Goal: Task Accomplishment & Management: Manage account settings

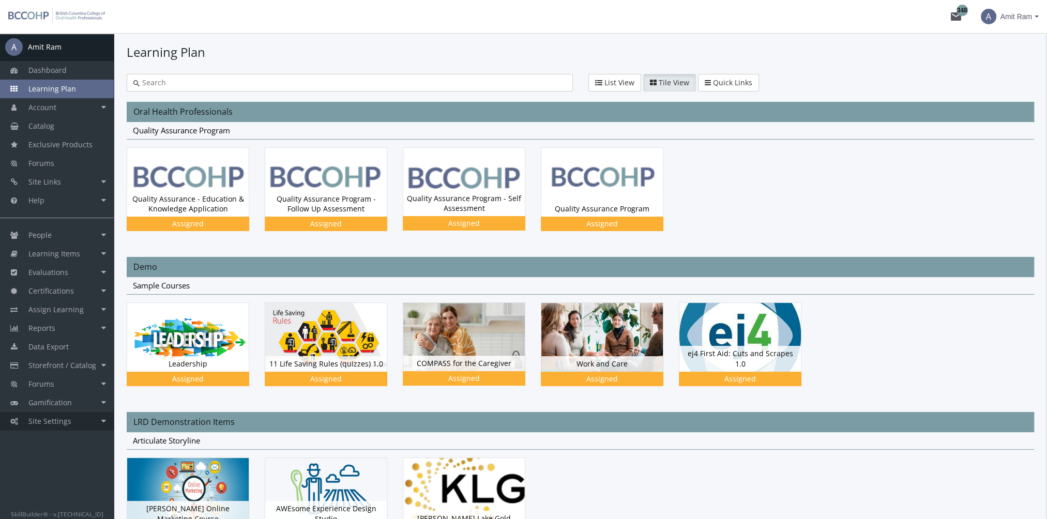
click at [83, 422] on link "Site Settings" at bounding box center [57, 421] width 114 height 19
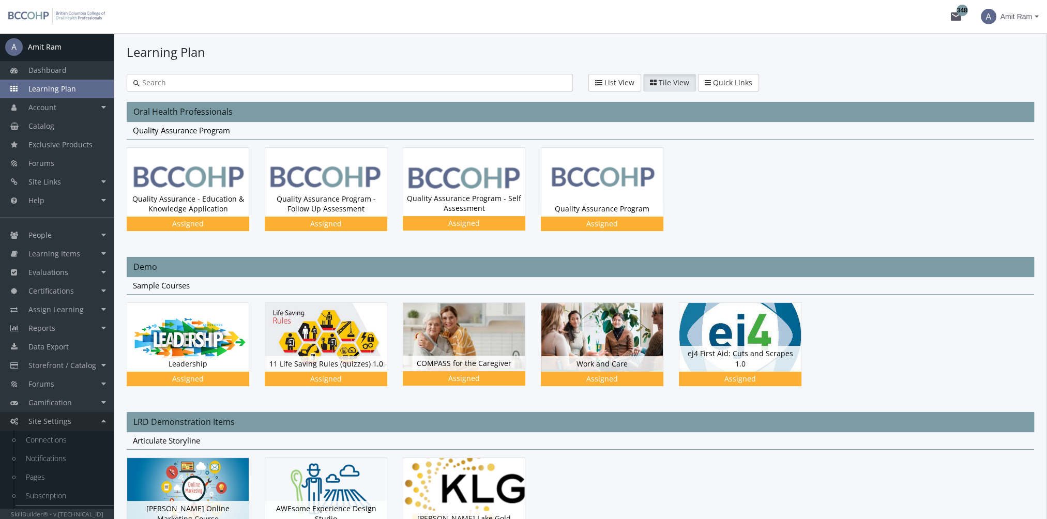
scroll to position [15, 0]
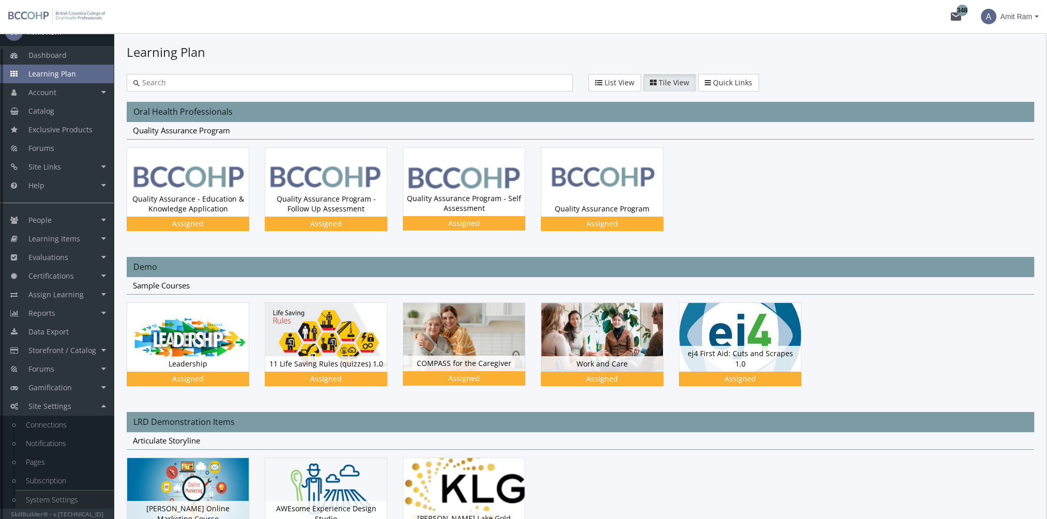
click at [79, 494] on link "System Settings" at bounding box center [65, 499] width 98 height 19
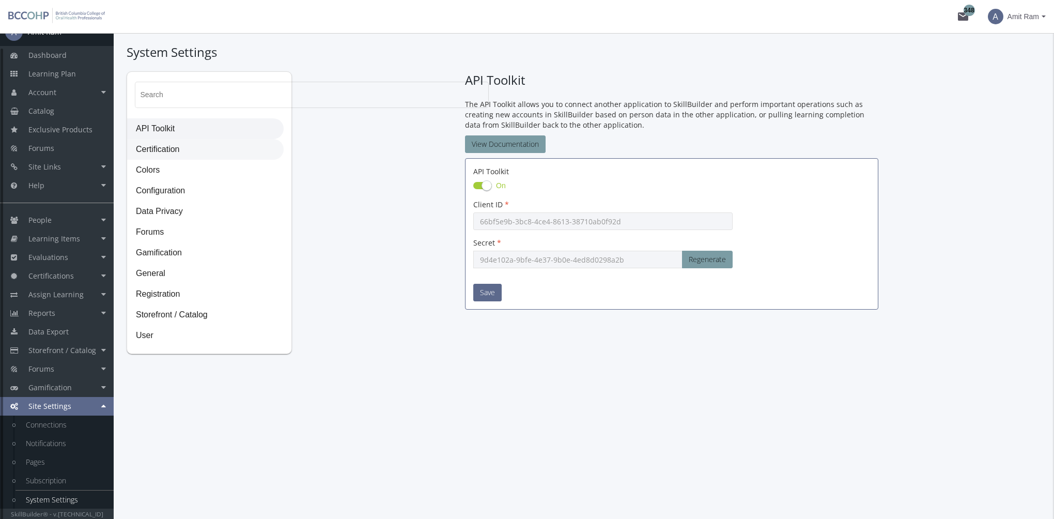
click at [196, 144] on span "Certification" at bounding box center [206, 150] width 156 height 21
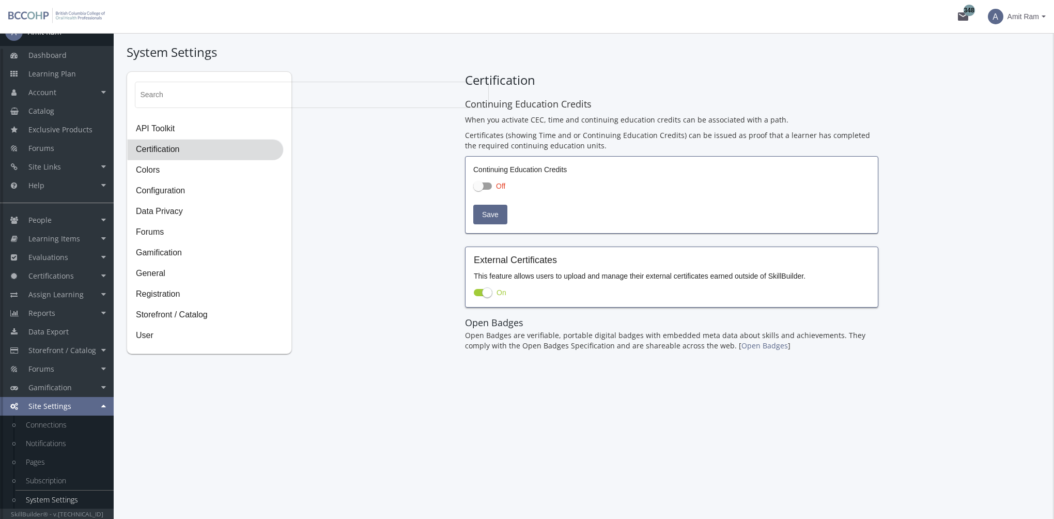
click at [196, 144] on span "Certification" at bounding box center [206, 150] width 156 height 21
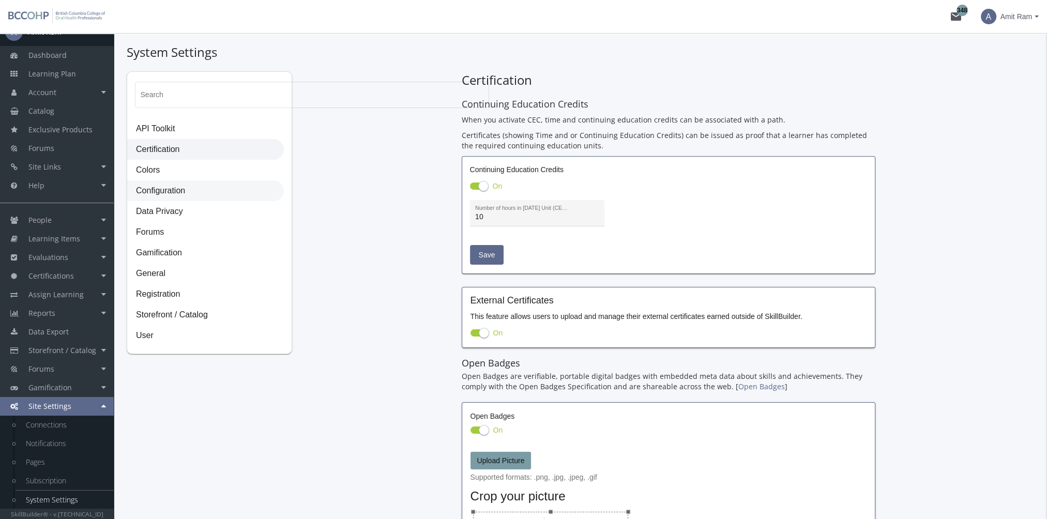
click at [201, 188] on span "Configuration" at bounding box center [206, 191] width 156 height 21
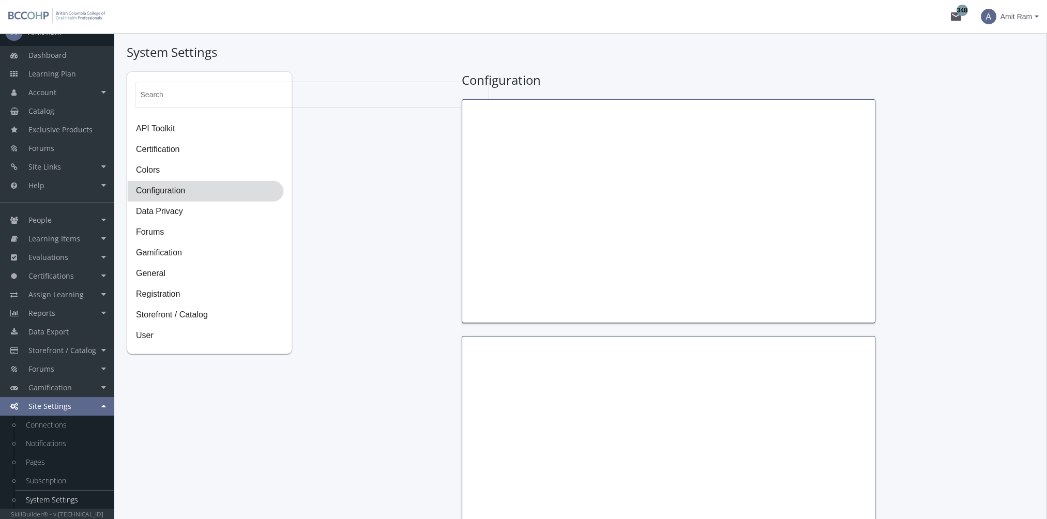
type input "Thomas Jefferson"
type input "President"
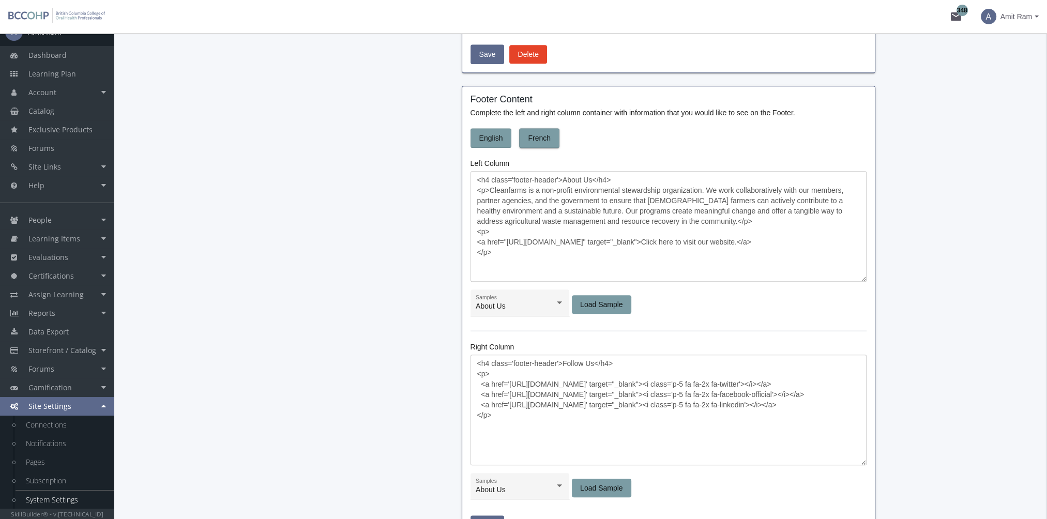
scroll to position [930, 0]
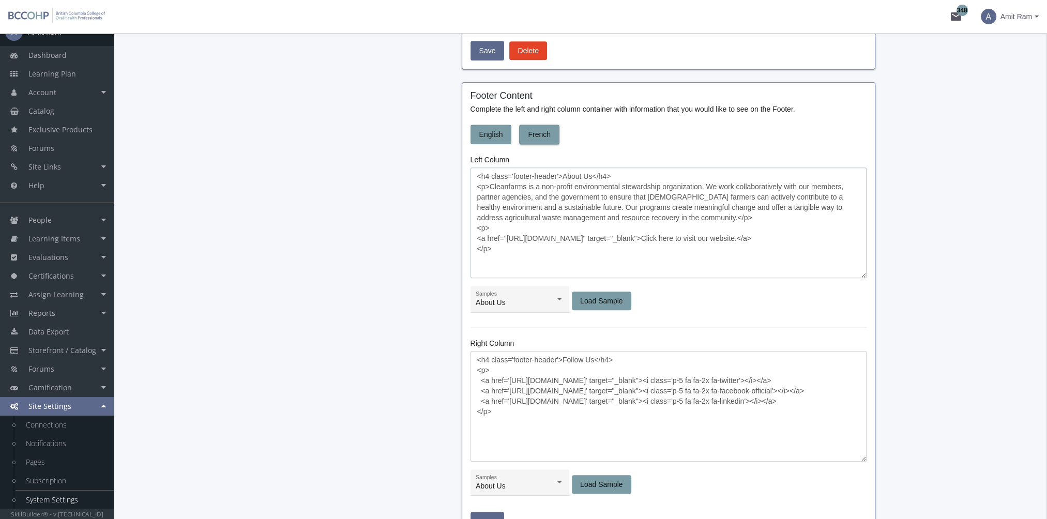
click at [521, 215] on textarea "<h4 class='footer-header'>About Us</h4> <p>Cleanfarms is a non-profit environme…" at bounding box center [668, 222] width 396 height 111
drag, startPoint x: 488, startPoint y: 184, endPoint x: 672, endPoint y: 219, distance: 187.2
click at [672, 219] on textarea "<h4 class='footer-header'>About Us</h4> <p>Cleanfarms is a non-profit environme…" at bounding box center [668, 222] width 396 height 111
paste textarea "BCCOHP regulates 16,000 certified dental assistants, dental hygienists, dental …"
drag, startPoint x: 723, startPoint y: 216, endPoint x: 758, endPoint y: 235, distance: 39.8
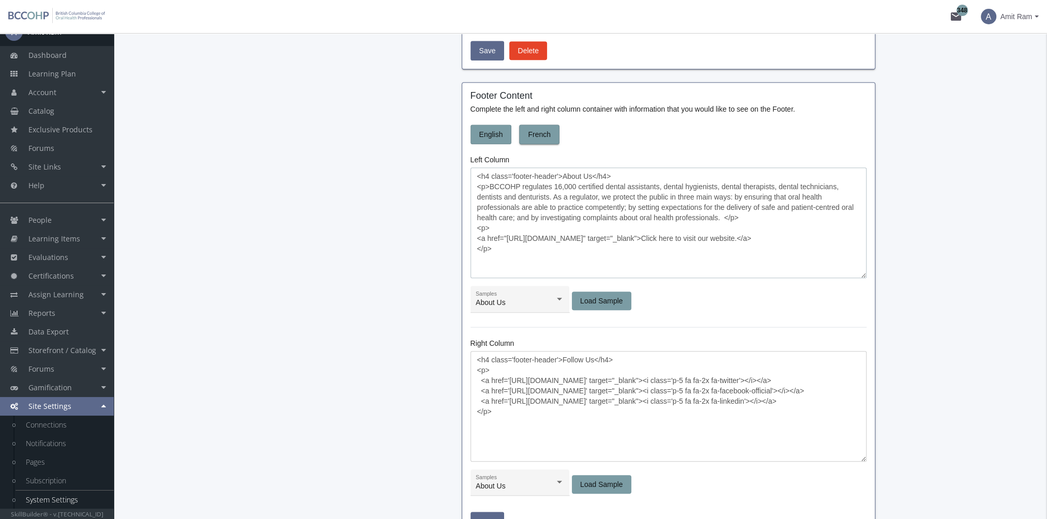
click at [726, 216] on textarea "<h4 class='footer-header'>About Us</h4> <p>BCCOHP regulates 16,000 certified de…" at bounding box center [668, 222] width 396 height 111
type textarea "<h4 class='footer-header'>About Us</h4> <p>BCCOHP regulates 16,000 certified de…"
click at [491, 515] on span "Save" at bounding box center [487, 521] width 17 height 19
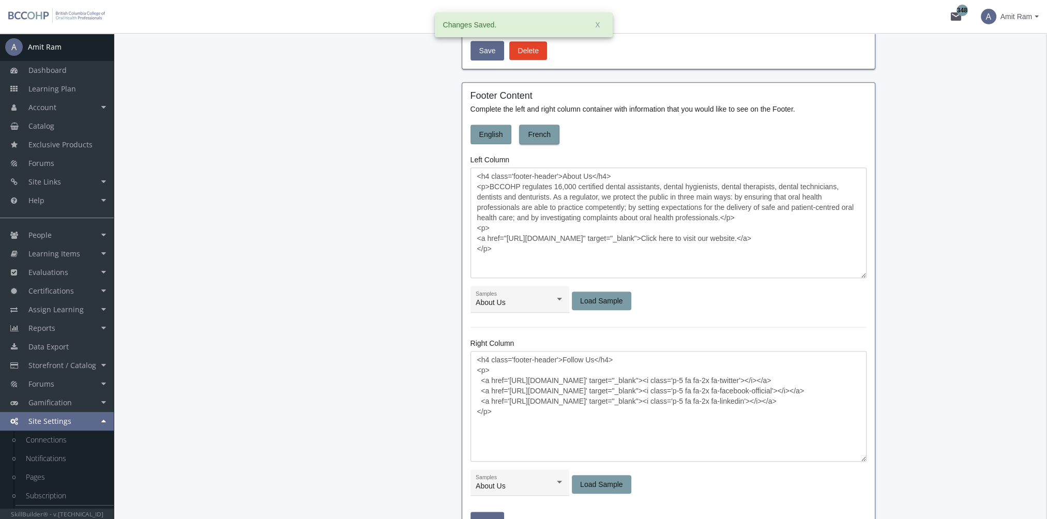
click at [1027, 19] on span "Amit Ram" at bounding box center [1016, 16] width 32 height 19
click at [1010, 86] on link "Sign Out" at bounding box center [996, 91] width 94 height 11
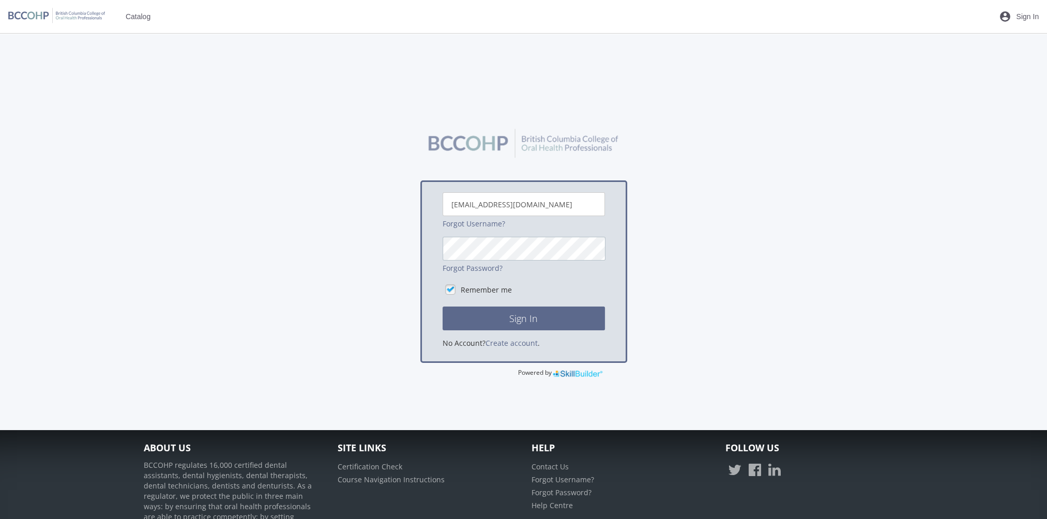
click at [442, 306] on button "Sign In" at bounding box center [523, 318] width 162 height 24
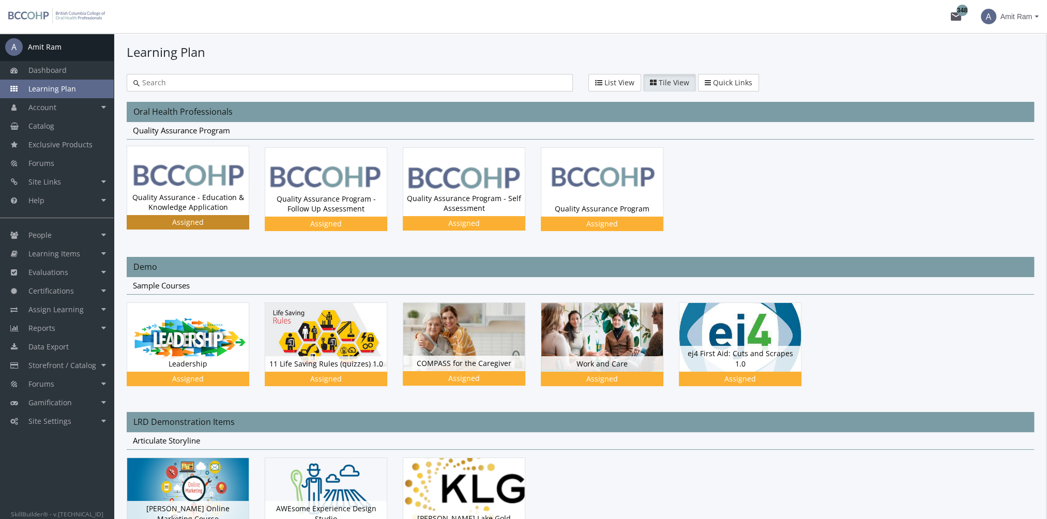
click at [206, 184] on img at bounding box center [187, 180] width 121 height 69
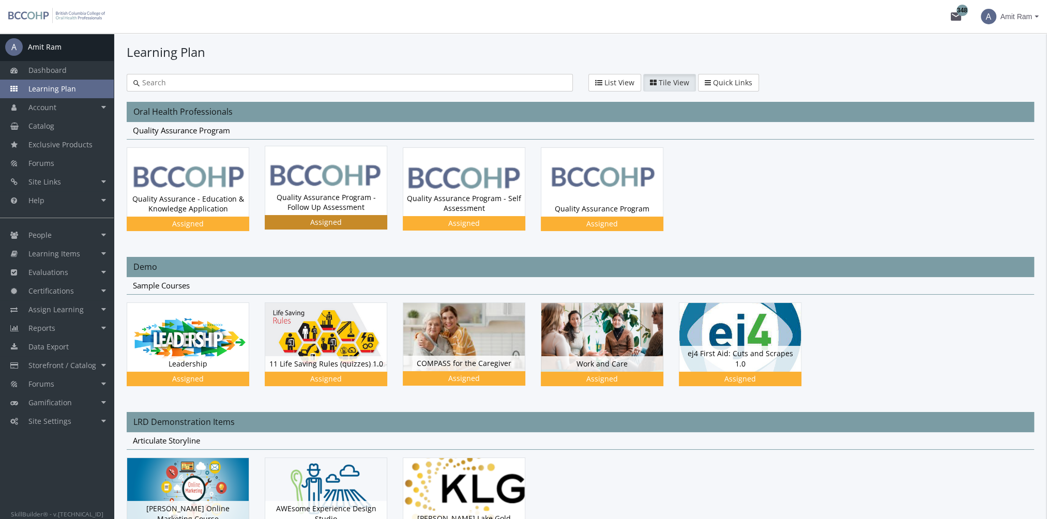
click at [318, 177] on img at bounding box center [325, 180] width 121 height 69
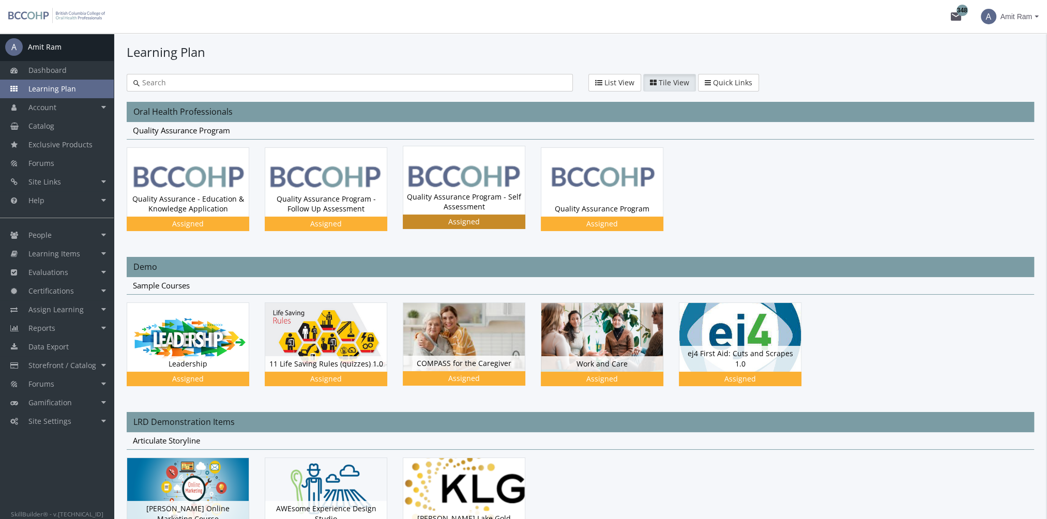
click at [445, 194] on div "Quality Assurance Program - Self Assessment Status Assigned" at bounding box center [463, 201] width 121 height 25
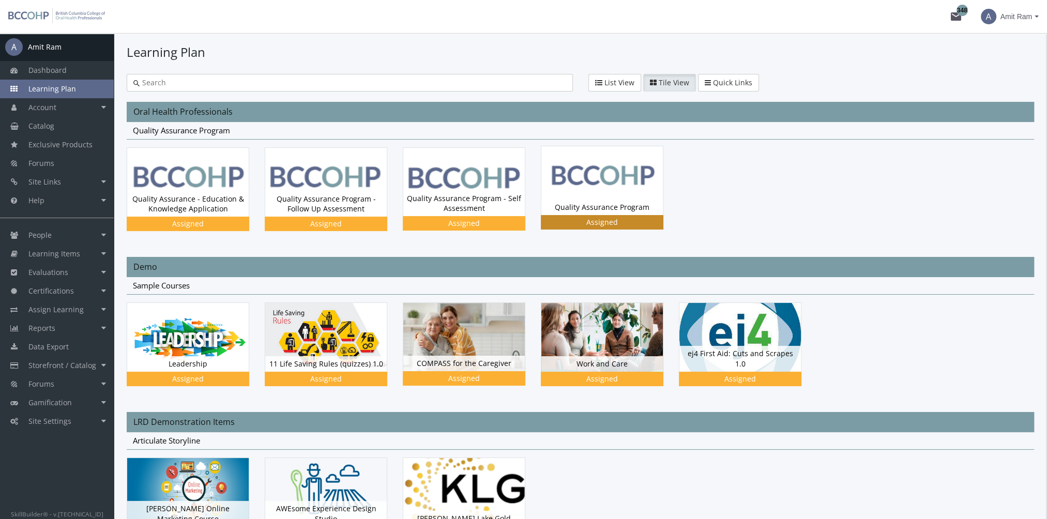
click at [600, 185] on img at bounding box center [601, 180] width 121 height 68
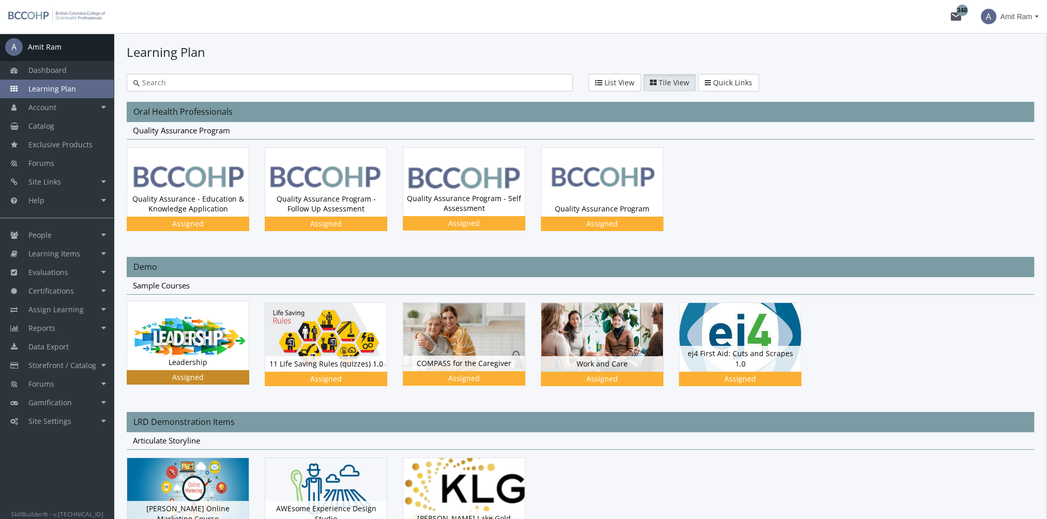
click at [230, 217] on img at bounding box center [187, 182] width 121 height 69
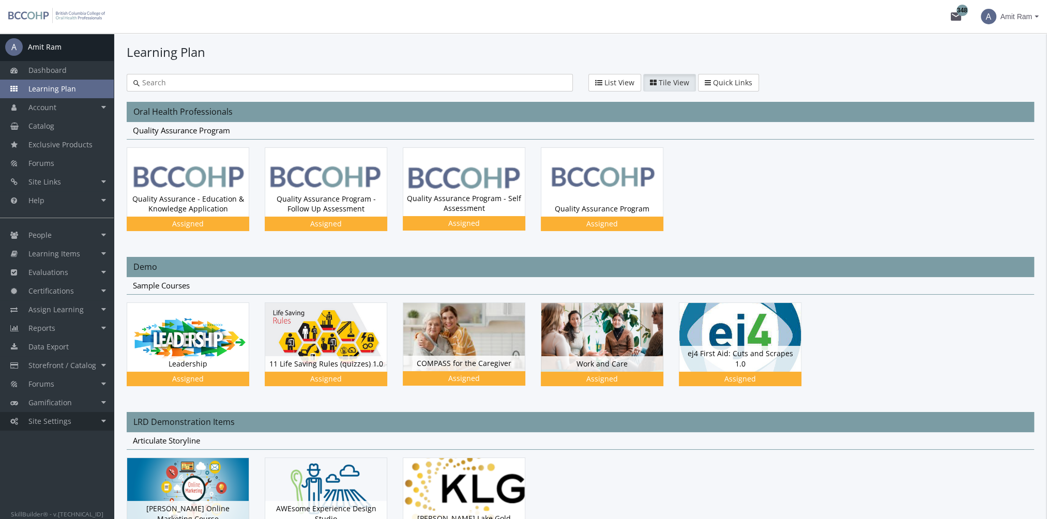
click at [78, 426] on link "Site Settings" at bounding box center [57, 421] width 114 height 19
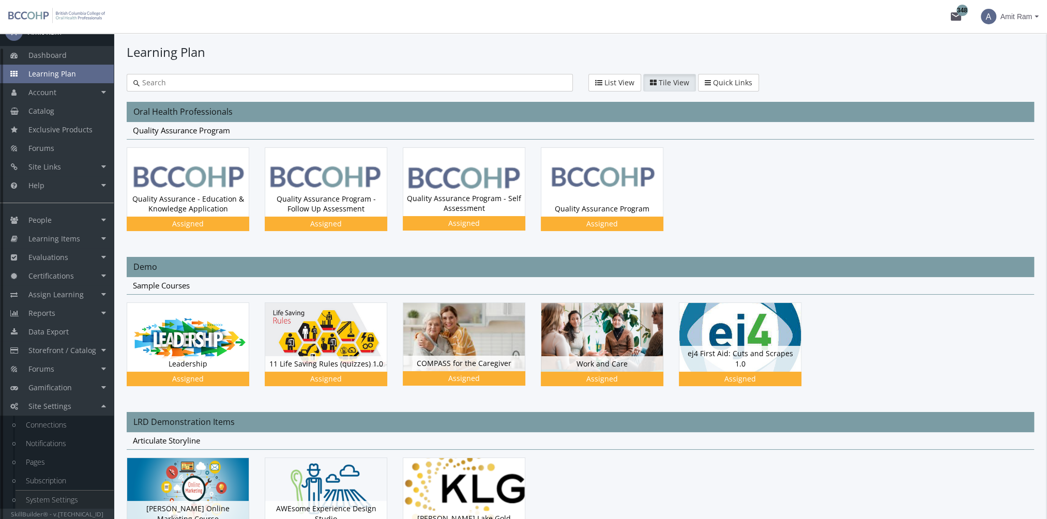
click at [85, 505] on link "System Settings" at bounding box center [65, 499] width 98 height 19
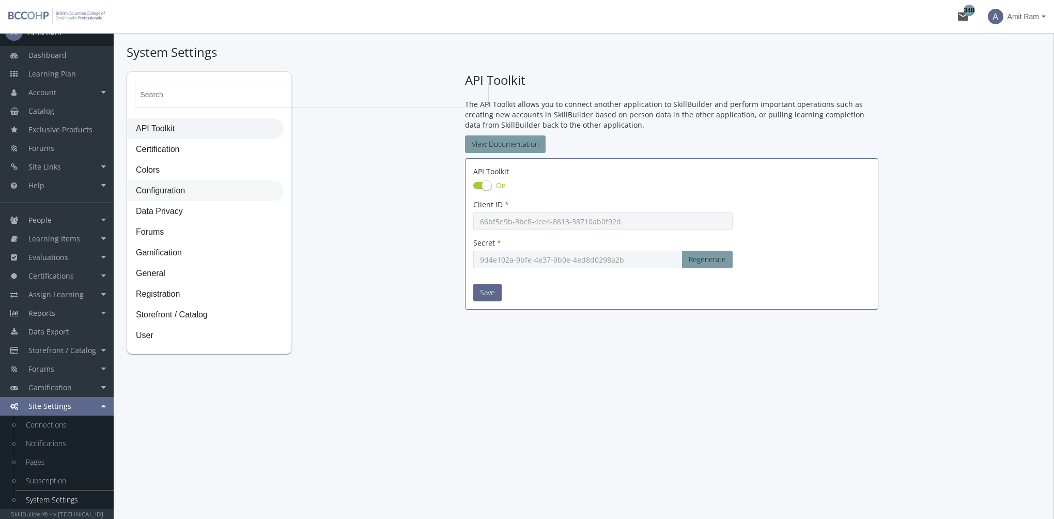
click at [184, 198] on span "Configuration" at bounding box center [206, 191] width 156 height 21
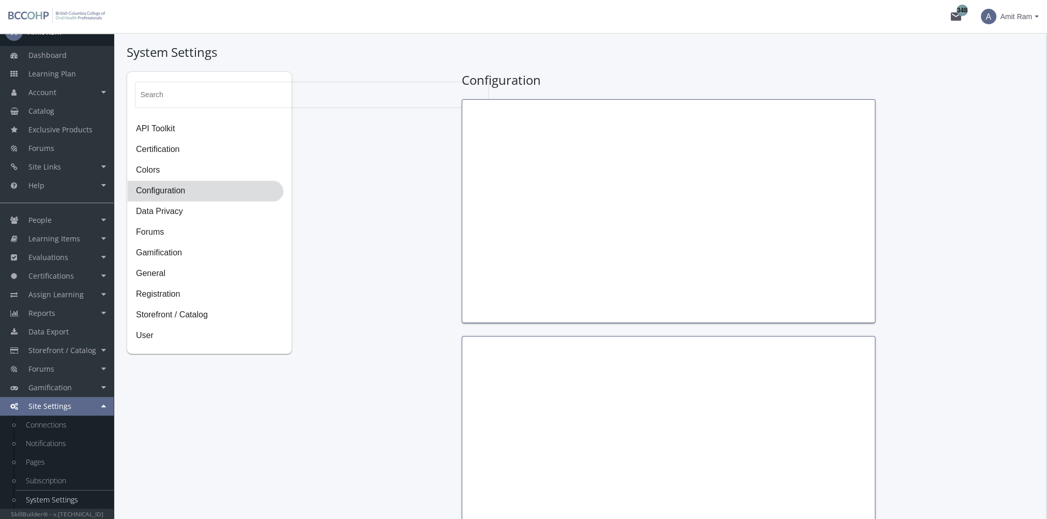
type input "Thomas Jefferson"
type input "President"
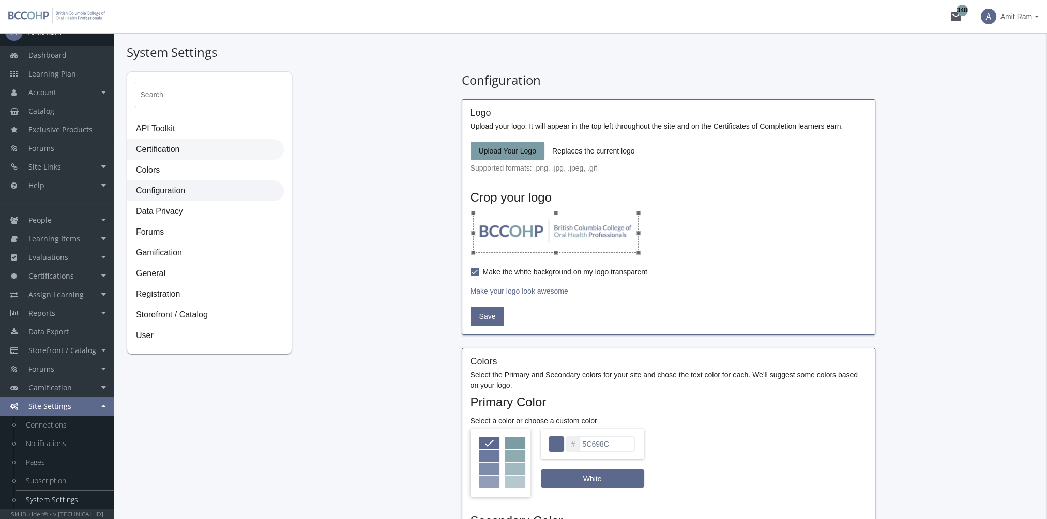
click at [178, 149] on span "Certification" at bounding box center [206, 150] width 156 height 21
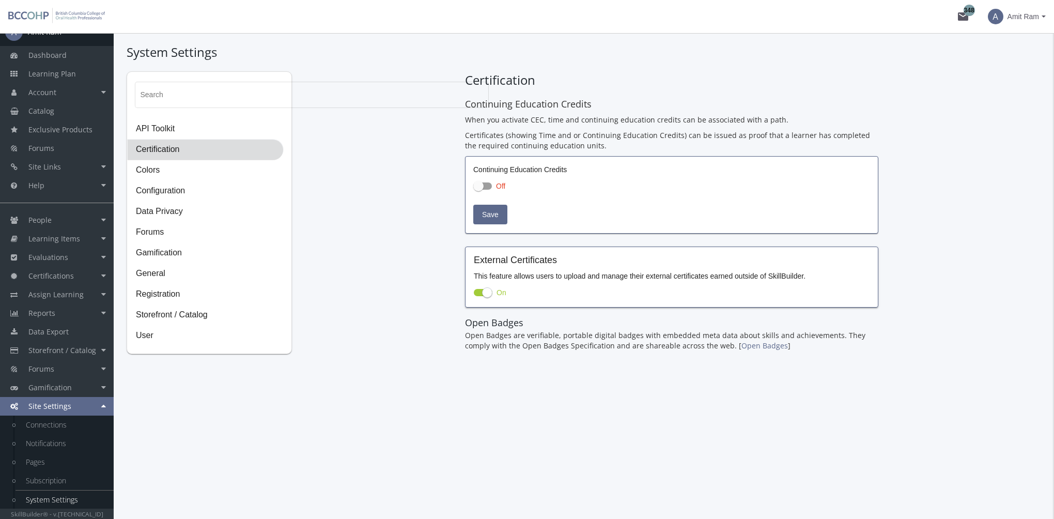
checkbox input "true"
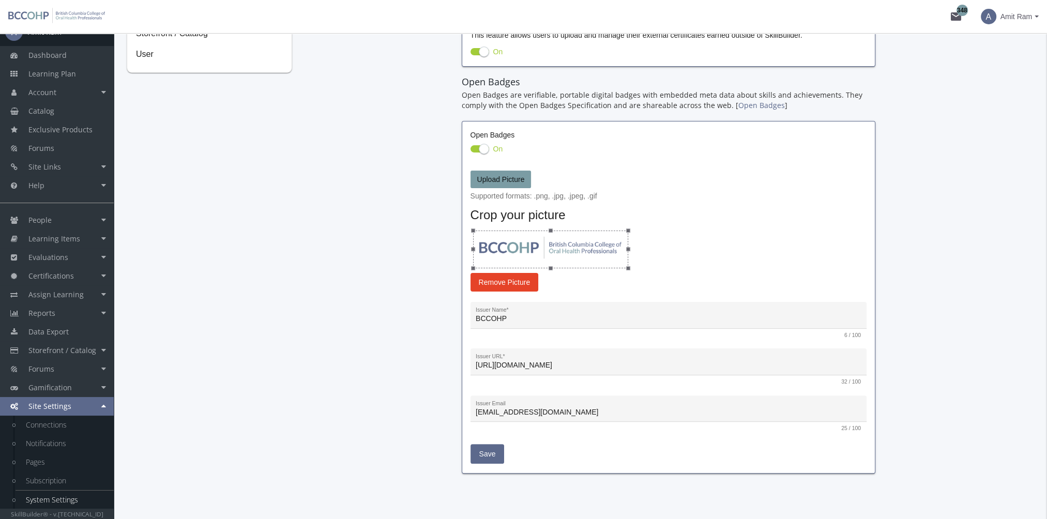
scroll to position [299, 0]
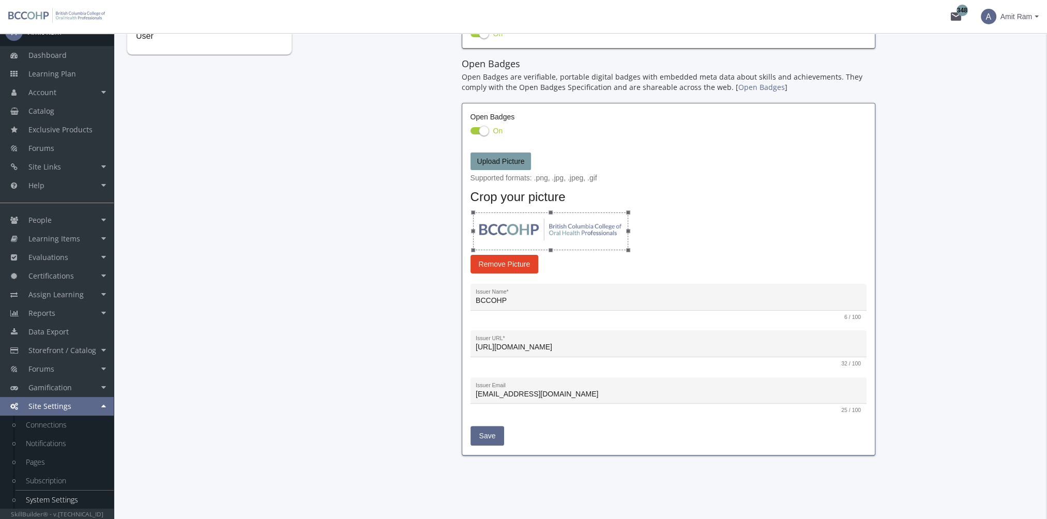
click at [1019, 19] on span "Amit Ram" at bounding box center [1016, 16] width 32 height 19
click at [1003, 86] on link "Sign Out" at bounding box center [996, 91] width 94 height 11
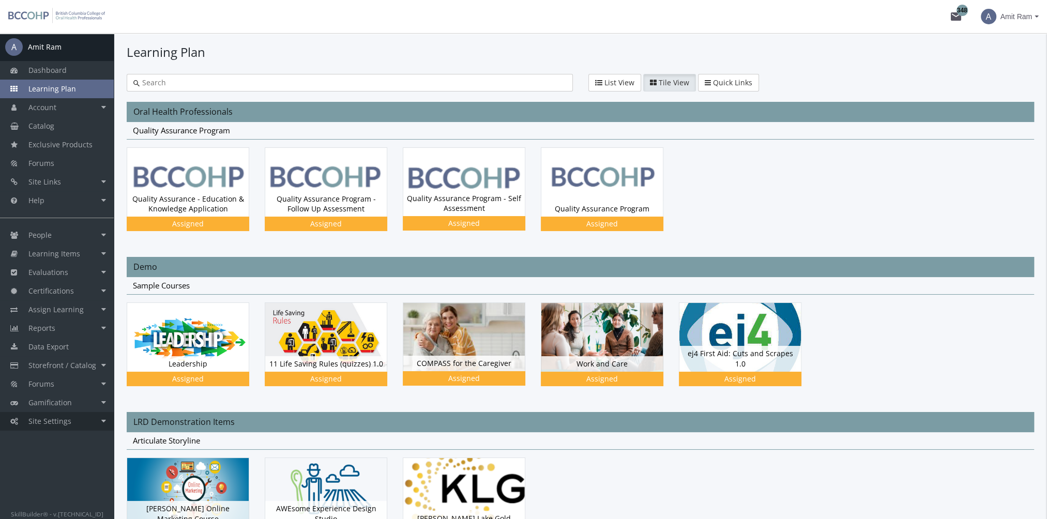
click at [94, 421] on link "Site Settings" at bounding box center [57, 421] width 114 height 19
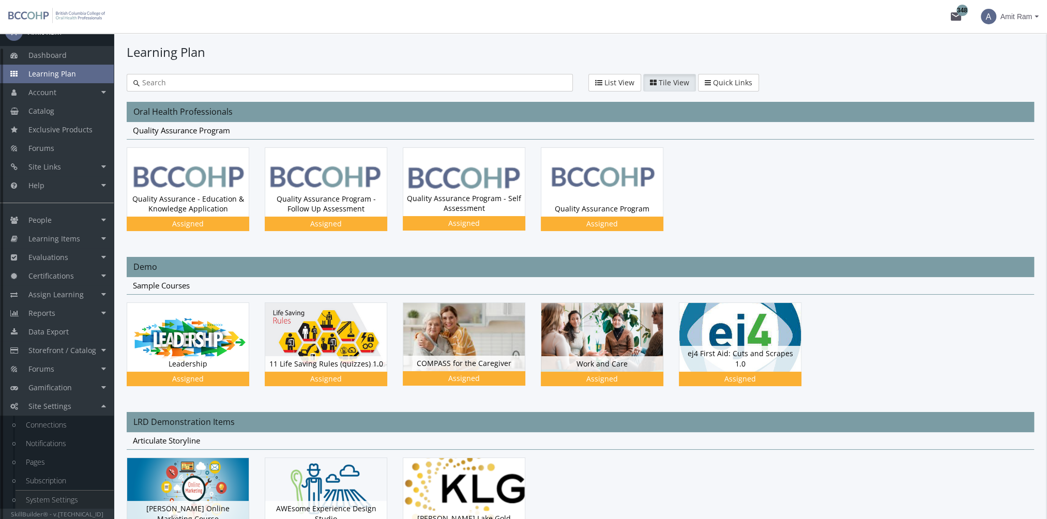
click at [68, 494] on link "System Settings" at bounding box center [65, 499] width 98 height 19
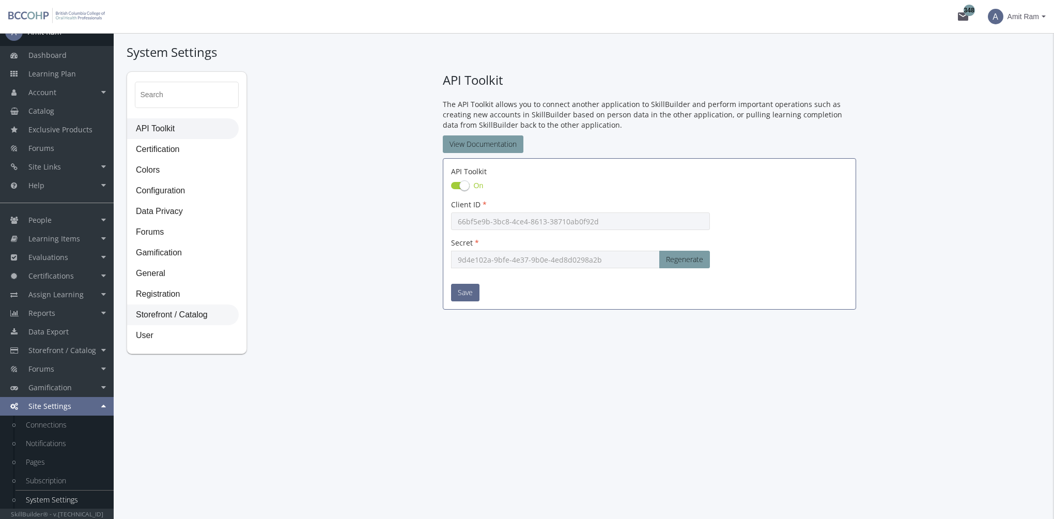
click at [167, 316] on span "Storefront / Catalog" at bounding box center [183, 315] width 111 height 21
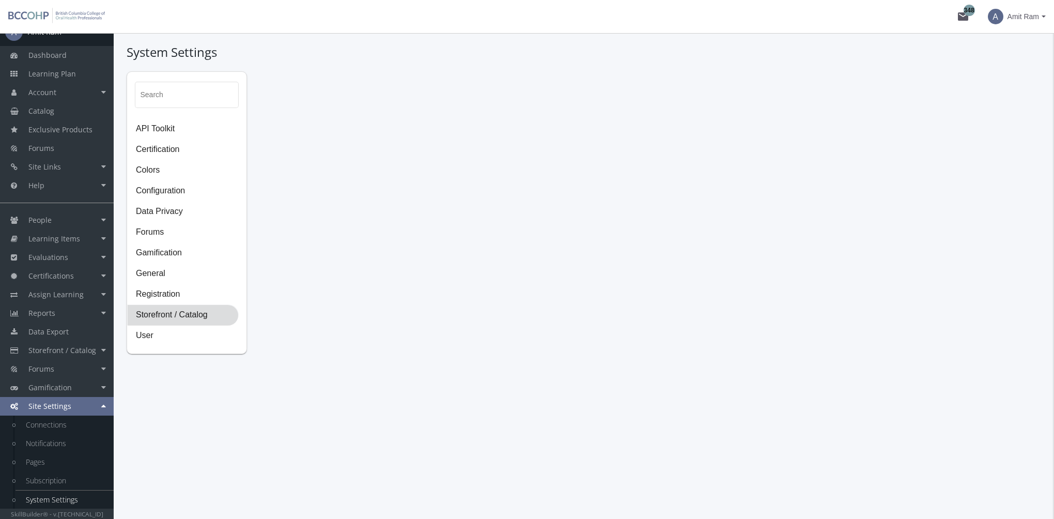
select select "23: USD"
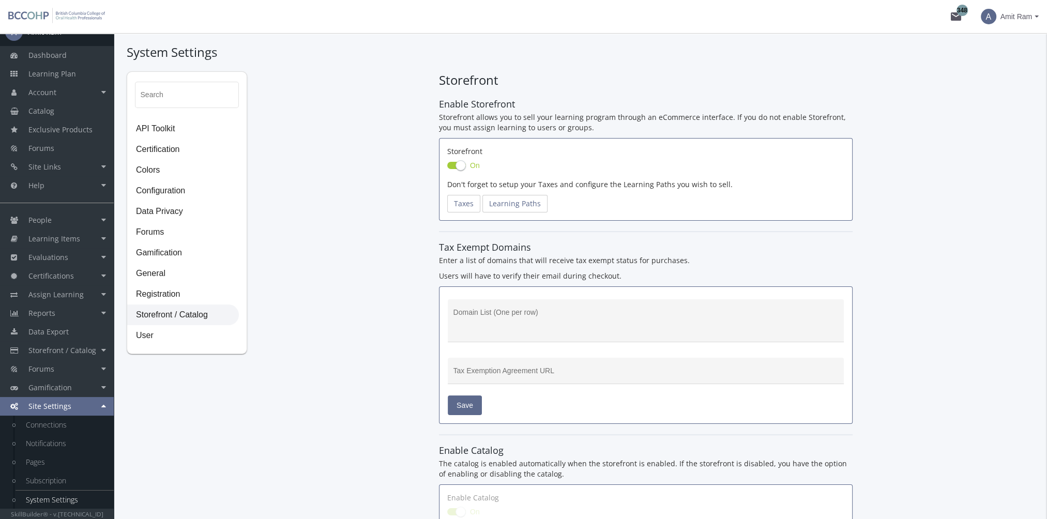
click at [456, 165] on span at bounding box center [460, 165] width 10 height 10
click at [448, 168] on input "On" at bounding box center [447, 168] width 1 height 1
checkbox input "false"
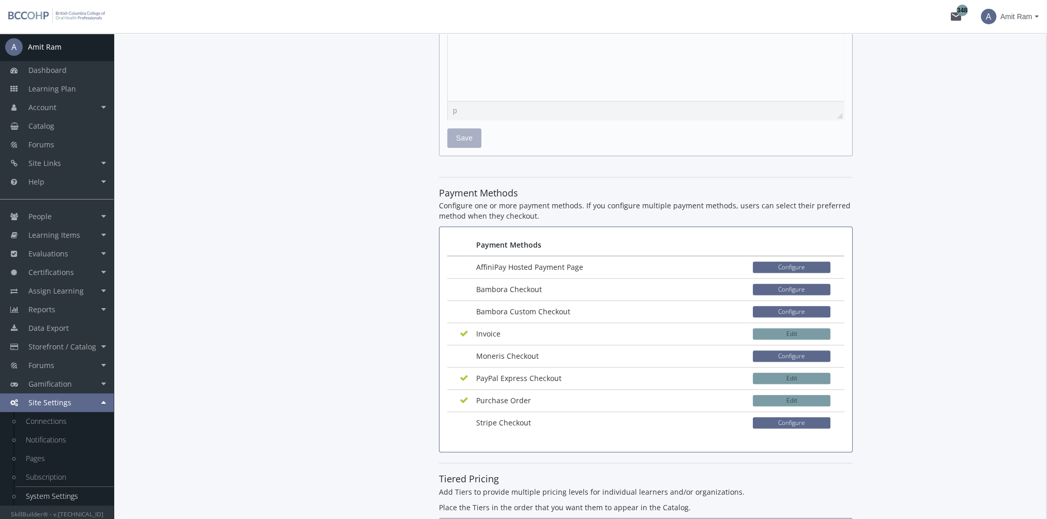
scroll to position [1187, 0]
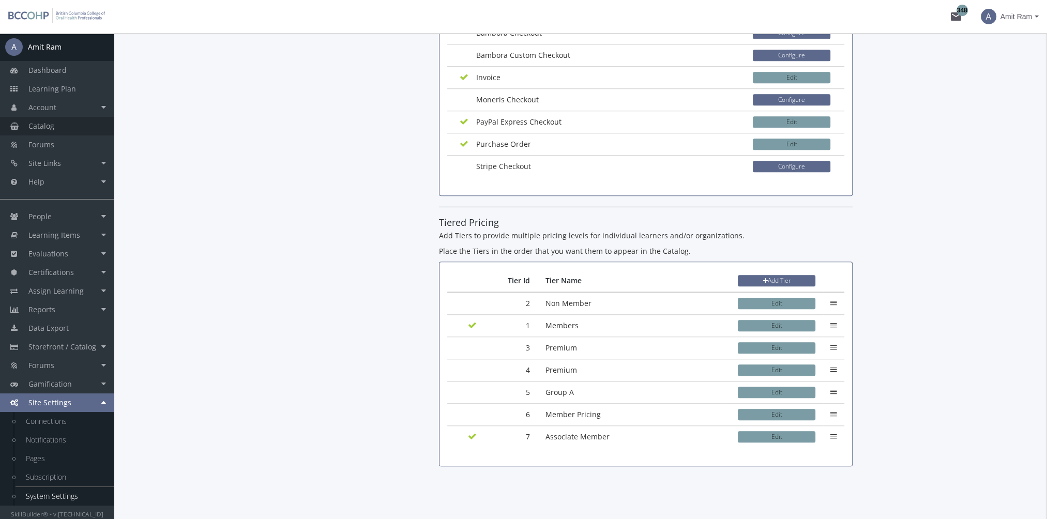
click at [63, 125] on link "Catalog" at bounding box center [57, 126] width 114 height 19
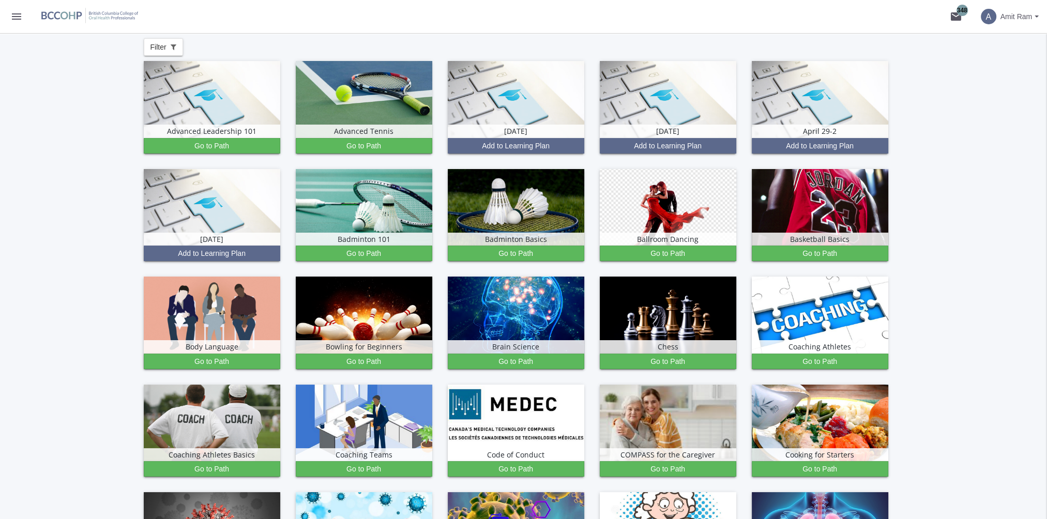
click at [14, 23] on button "menu" at bounding box center [16, 16] width 33 height 33
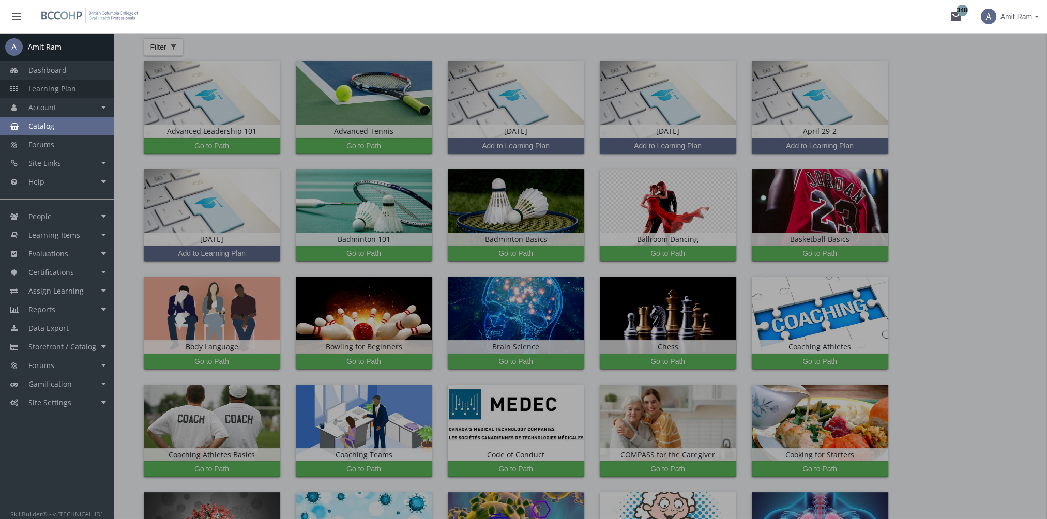
drag, startPoint x: 54, startPoint y: 86, endPoint x: 1039, endPoint y: 37, distance: 986.8
click at [54, 86] on span "Learning Plan" at bounding box center [52, 89] width 48 height 10
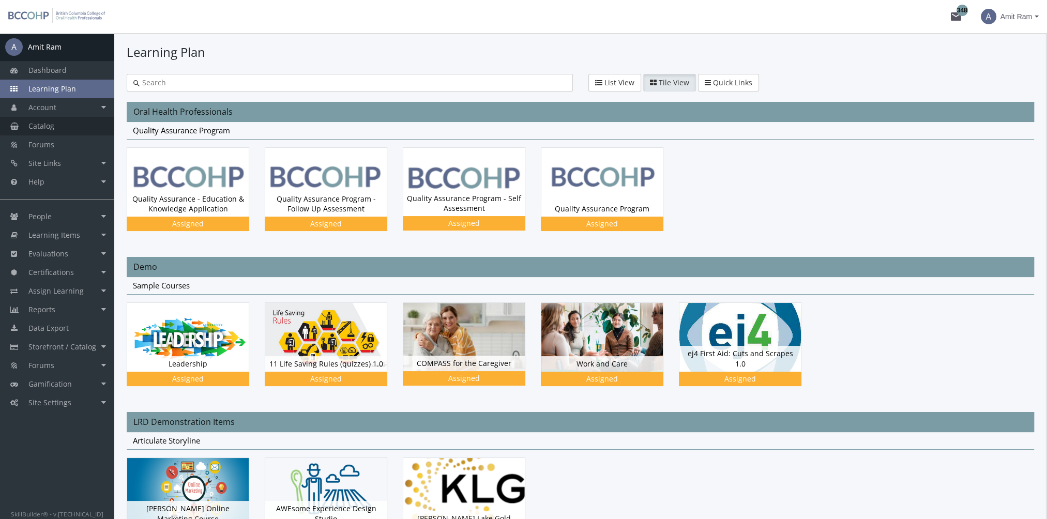
click at [62, 126] on link "Catalog" at bounding box center [57, 126] width 114 height 19
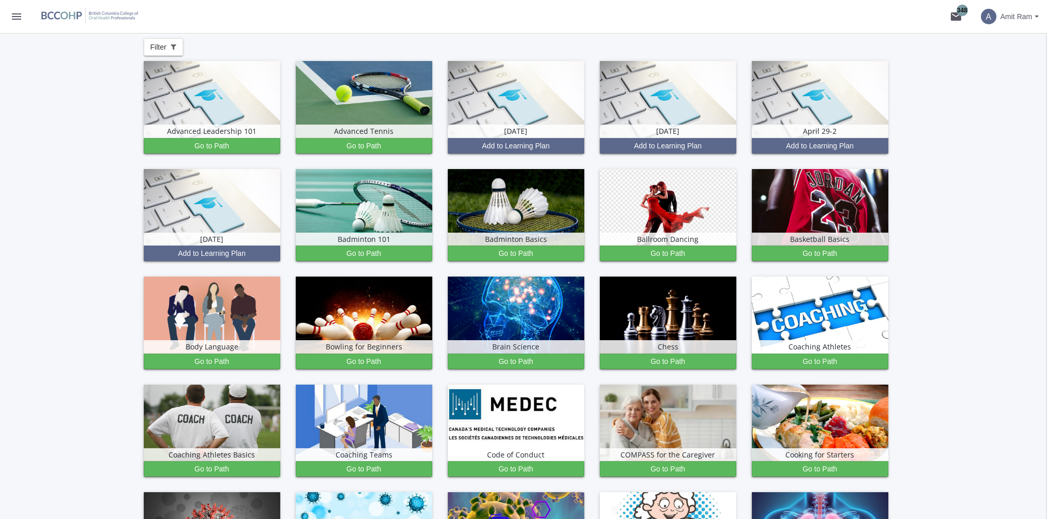
click at [14, 16] on mat-icon "menu" at bounding box center [16, 16] width 12 height 12
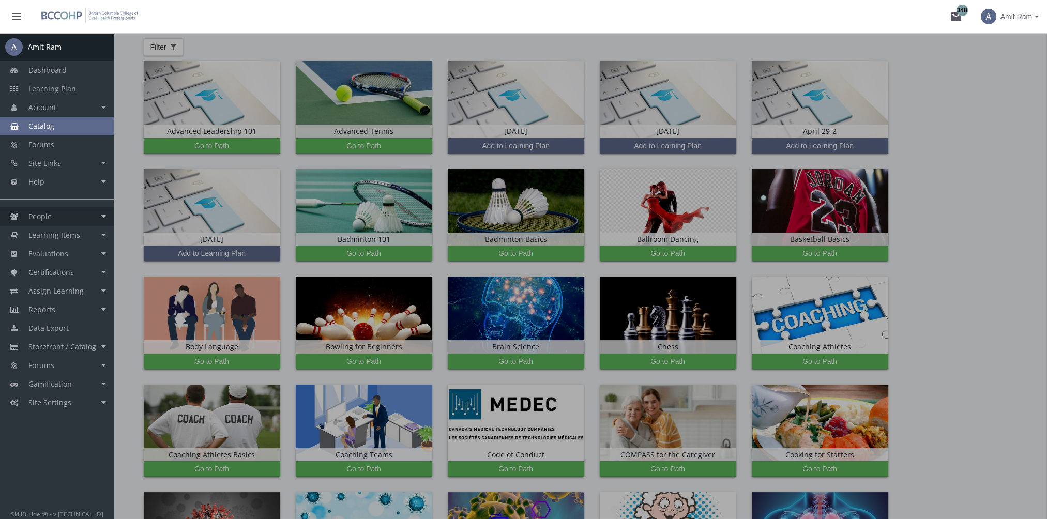
click at [66, 210] on link "People" at bounding box center [57, 216] width 114 height 19
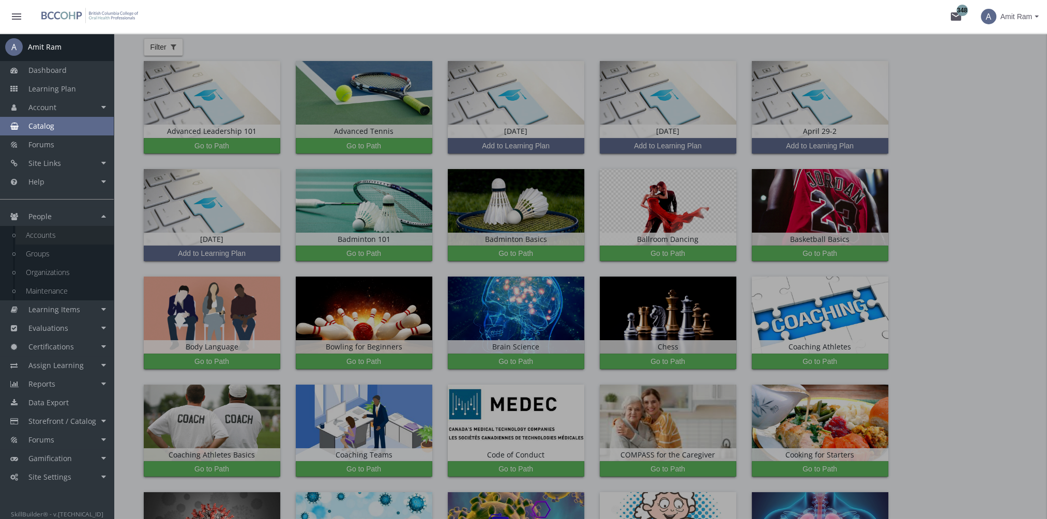
click at [65, 230] on link "Accounts" at bounding box center [65, 235] width 98 height 19
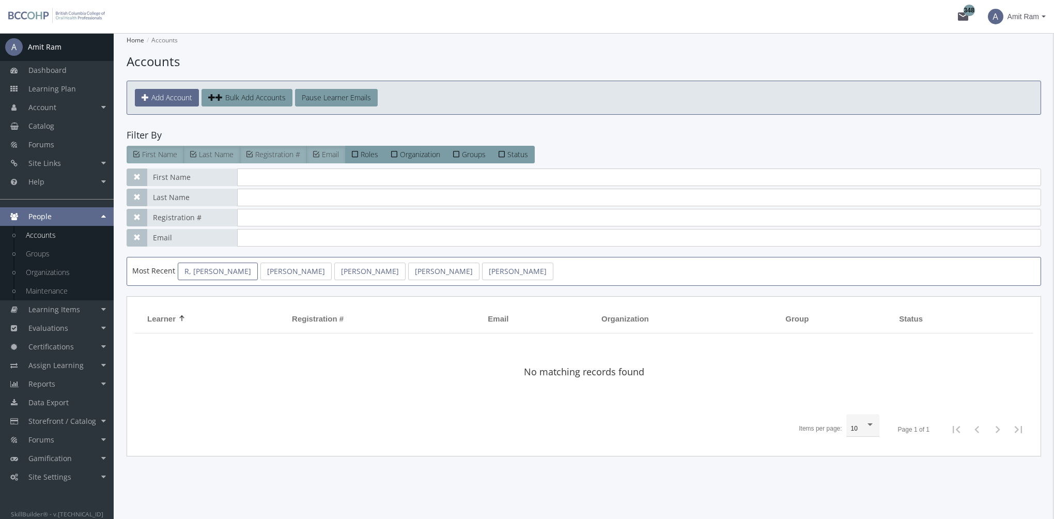
click at [194, 277] on link "R, [PERSON_NAME]" at bounding box center [218, 272] width 80 height 18
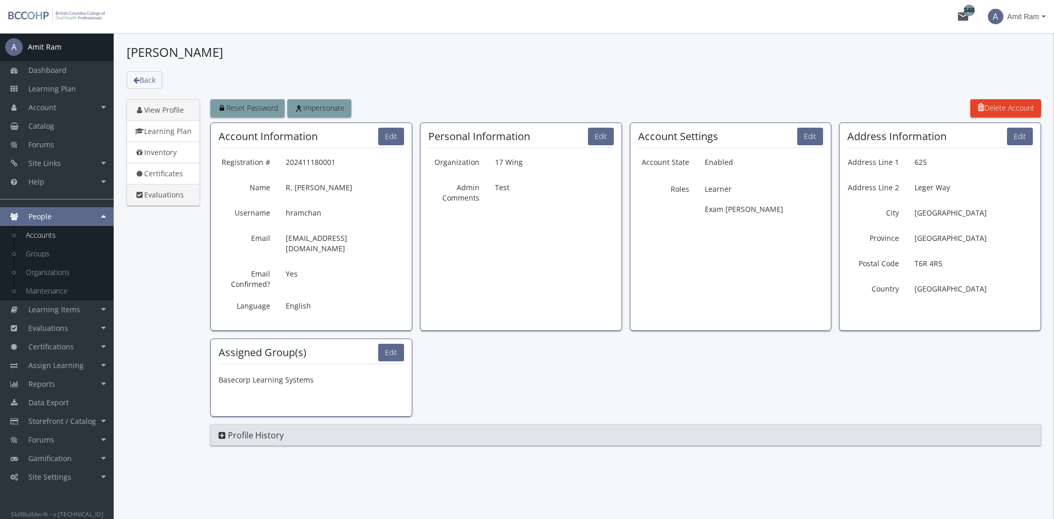
click at [164, 192] on link "Evaluations" at bounding box center [163, 195] width 73 height 22
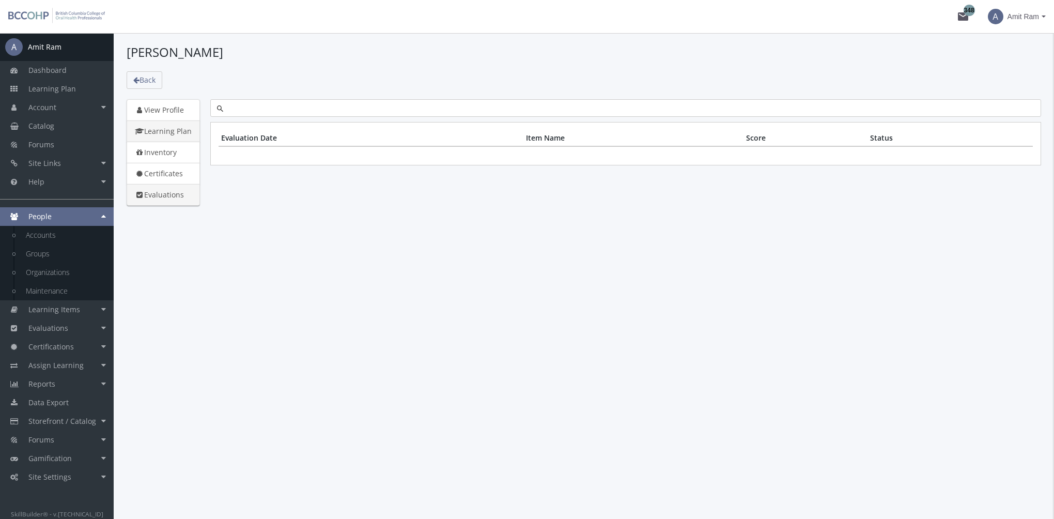
click at [180, 130] on link "Learning Plan" at bounding box center [163, 131] width 73 height 22
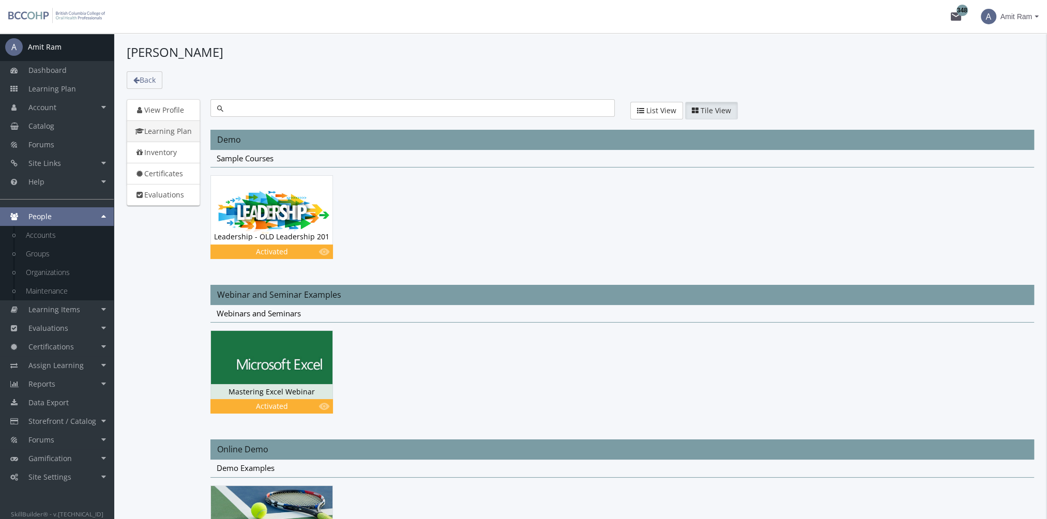
click at [250, 105] on input "text" at bounding box center [415, 108] width 384 height 10
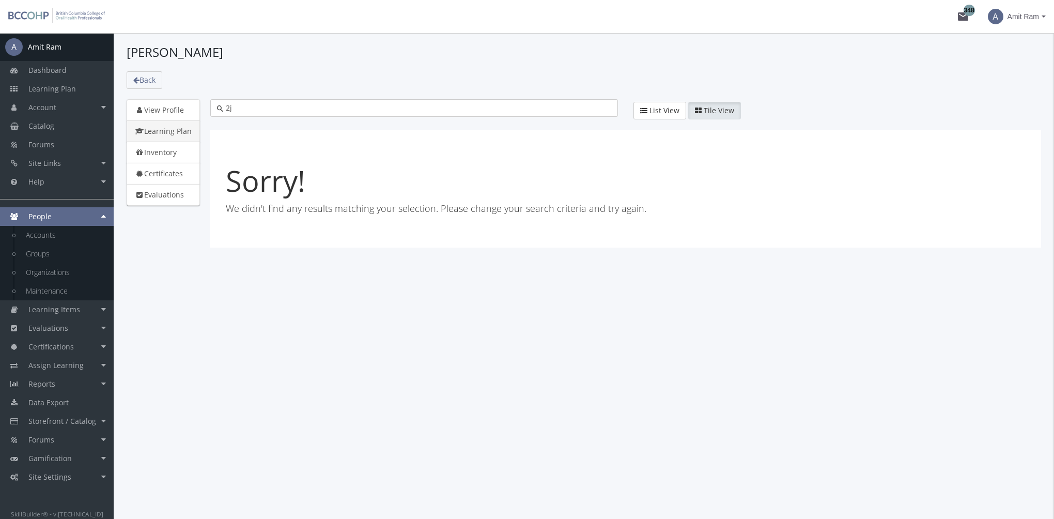
type input "2"
type input "ej"
click at [56, 87] on span "Learning Plan" at bounding box center [52, 89] width 48 height 10
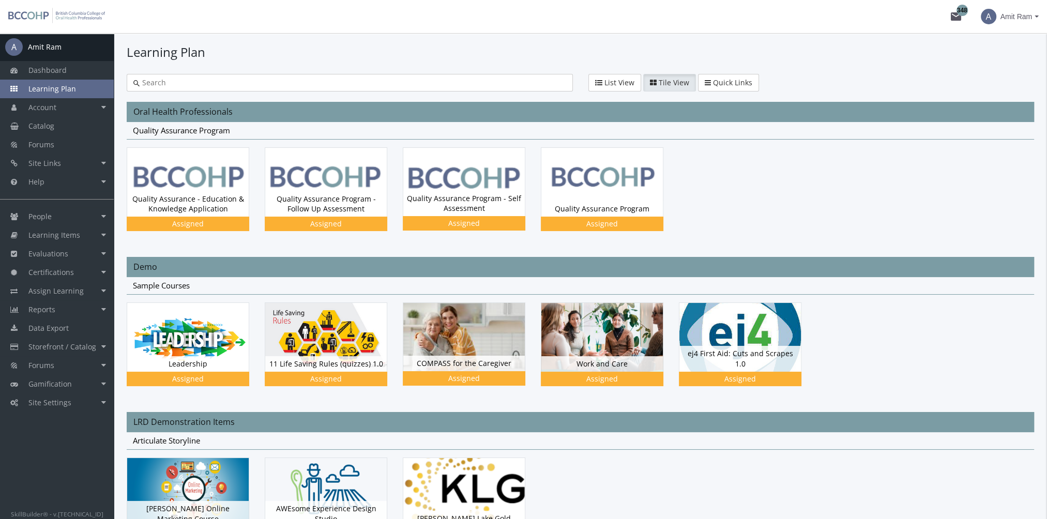
click at [225, 87] on input "text" at bounding box center [353, 83] width 426 height 10
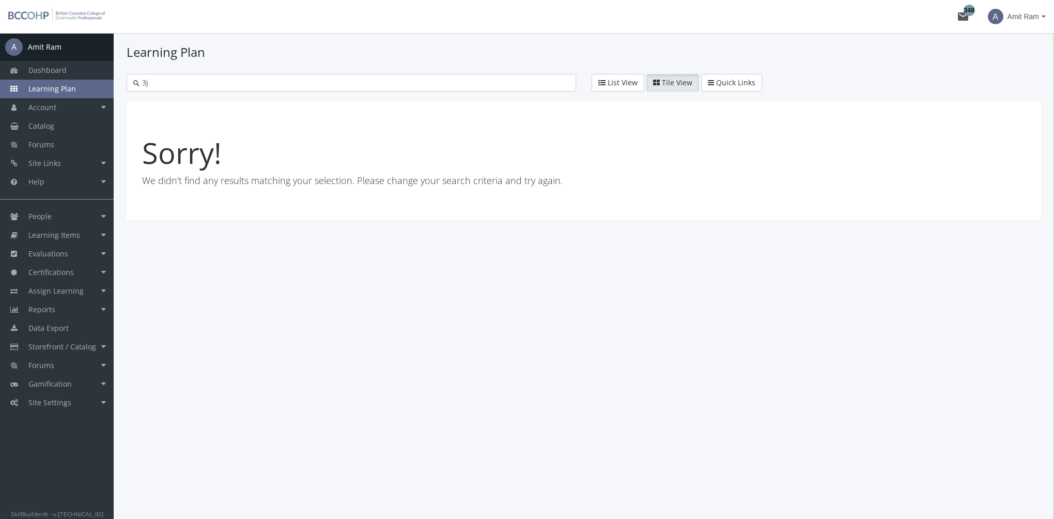
type input "3"
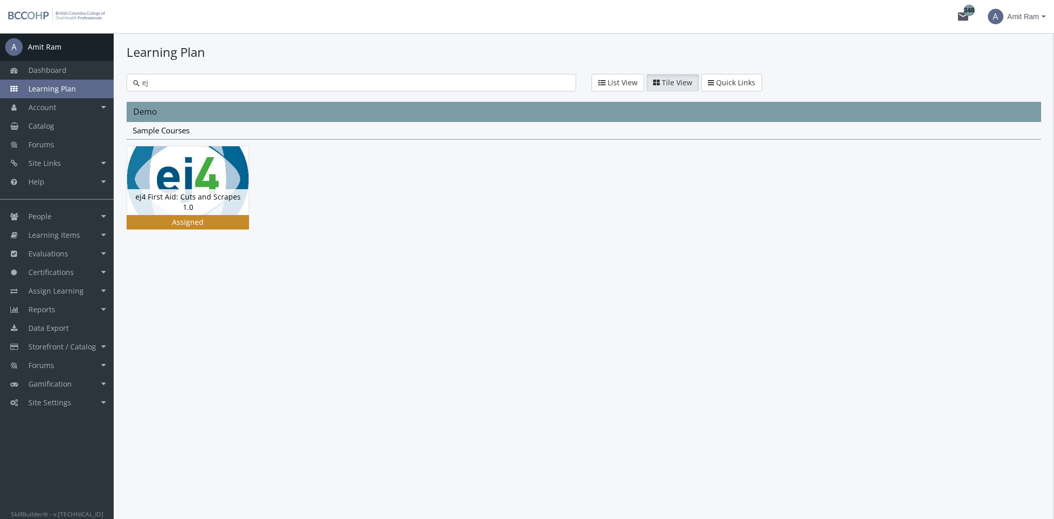
type input "ej"
click at [220, 184] on img at bounding box center [187, 180] width 121 height 68
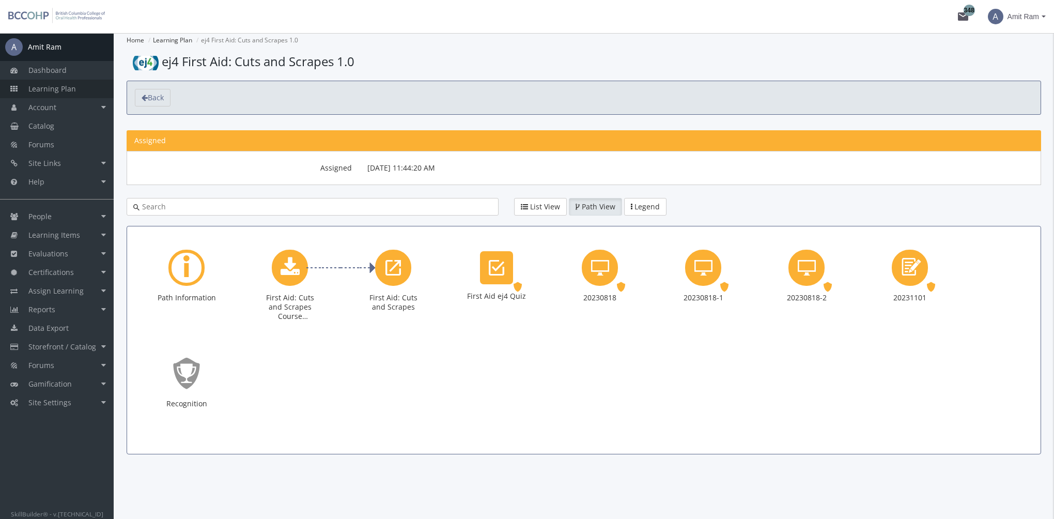
click at [91, 89] on link "Learning Plan" at bounding box center [57, 89] width 114 height 19
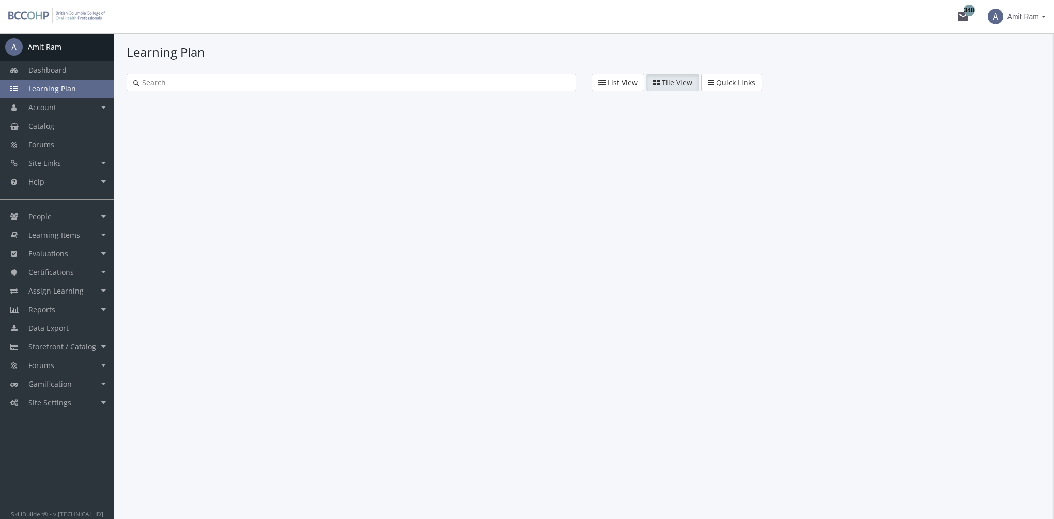
type input "ej"
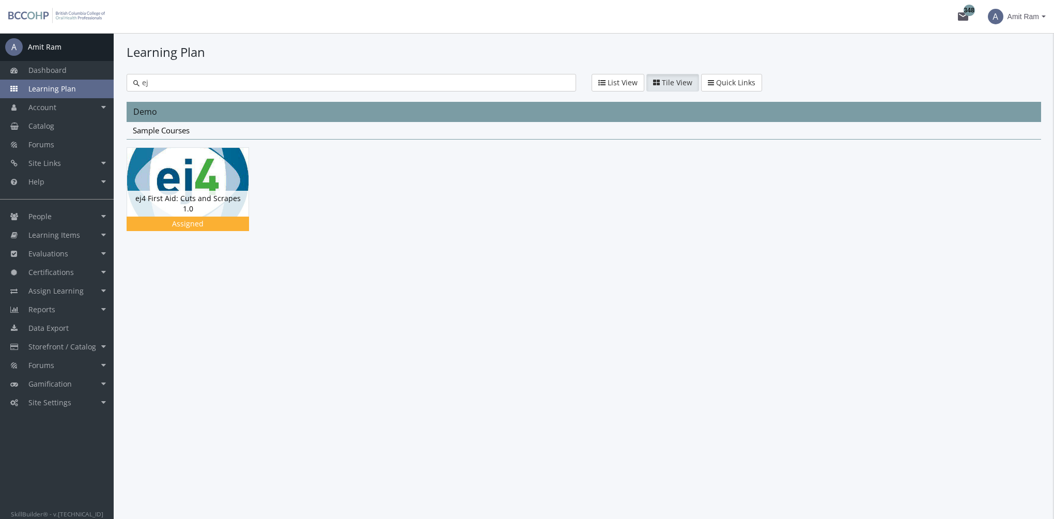
drag, startPoint x: 139, startPoint y: 85, endPoint x: 85, endPoint y: 87, distance: 54.3
click at [87, 87] on div "A Amit Ram Dashboard Learning Plan Account Account Badges Certificates and Tran…" at bounding box center [527, 276] width 1054 height 486
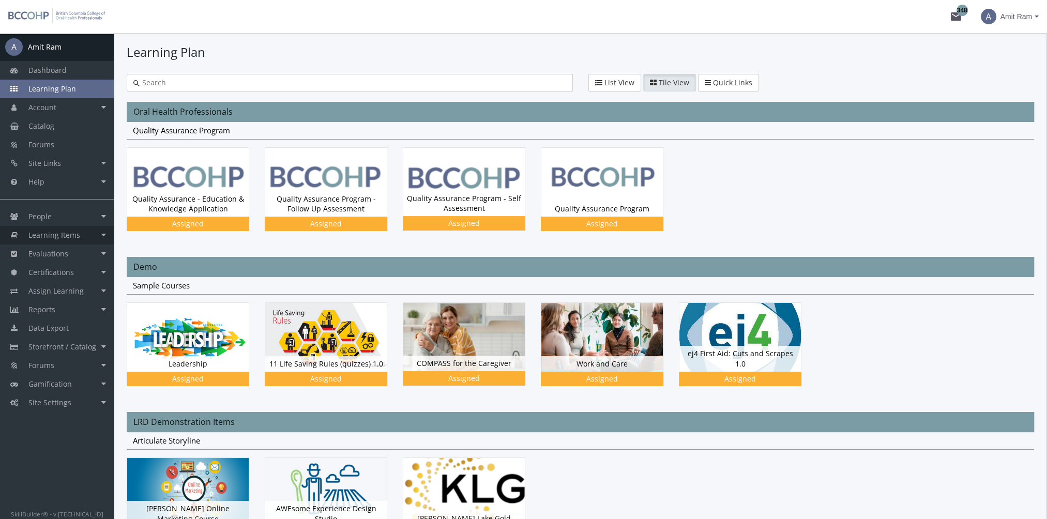
click at [81, 234] on link "Learning Items" at bounding box center [57, 235] width 114 height 19
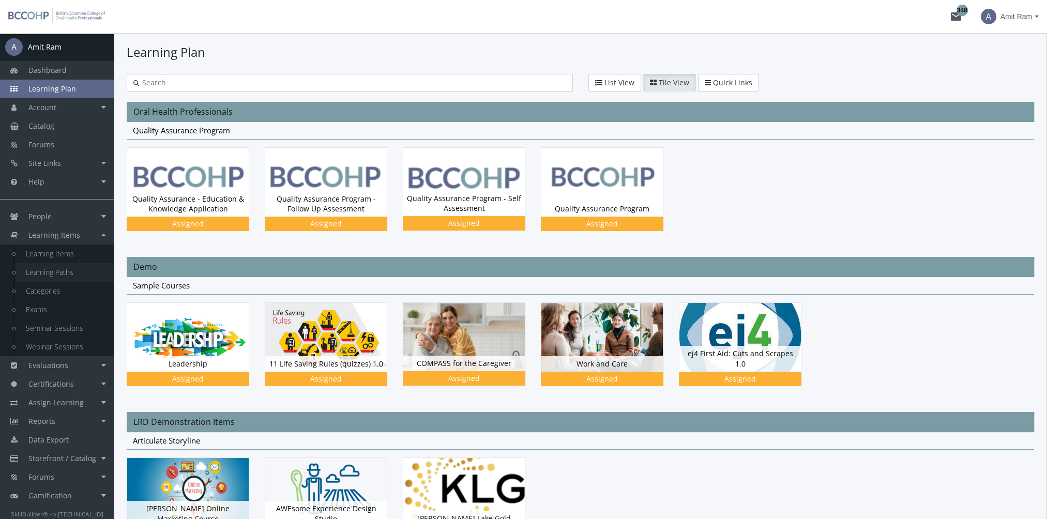
click at [78, 272] on link "Learning Paths" at bounding box center [65, 272] width 98 height 19
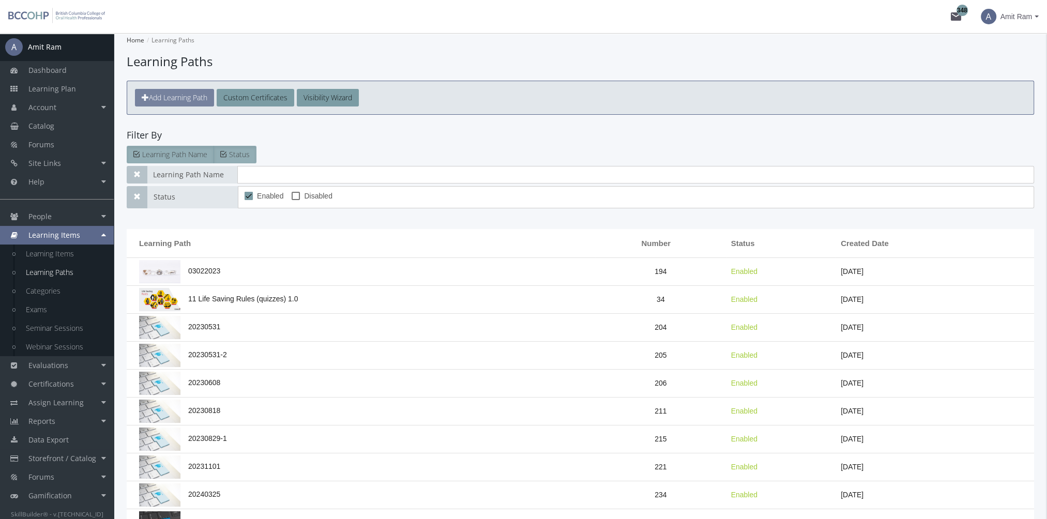
click at [185, 97] on span "Add Learning Path" at bounding box center [178, 98] width 58 height 10
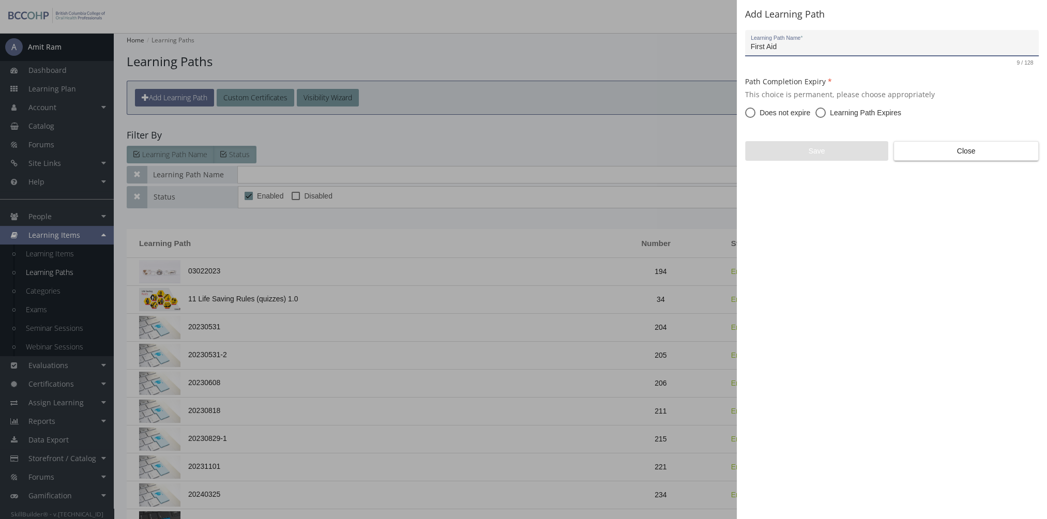
type input "First Aid"
click at [786, 114] on span "Does not expire" at bounding box center [782, 112] width 55 height 10
click at [755, 114] on input "Does not expire" at bounding box center [750, 115] width 10 height 10
radio input "true"
click at [811, 150] on span "Save" at bounding box center [816, 151] width 126 height 19
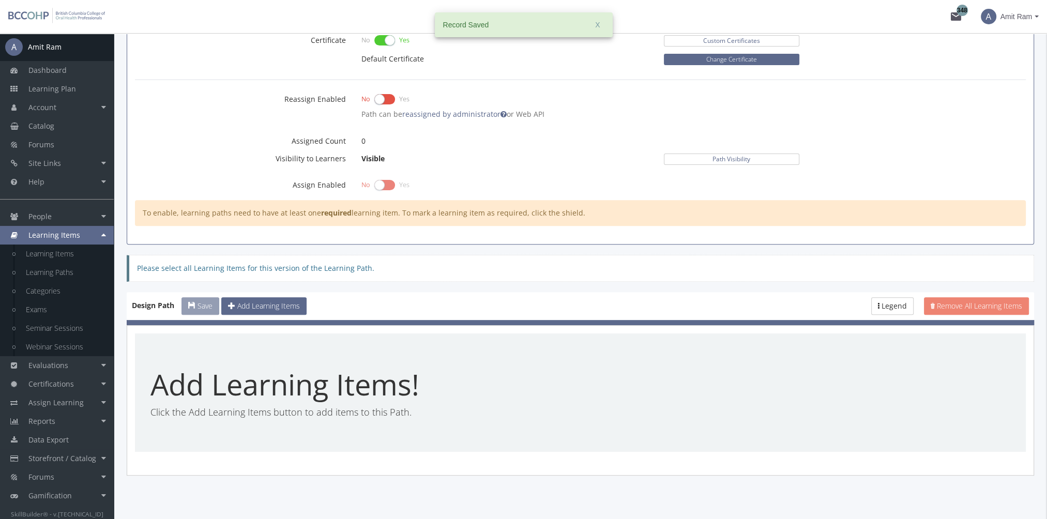
scroll to position [465, 0]
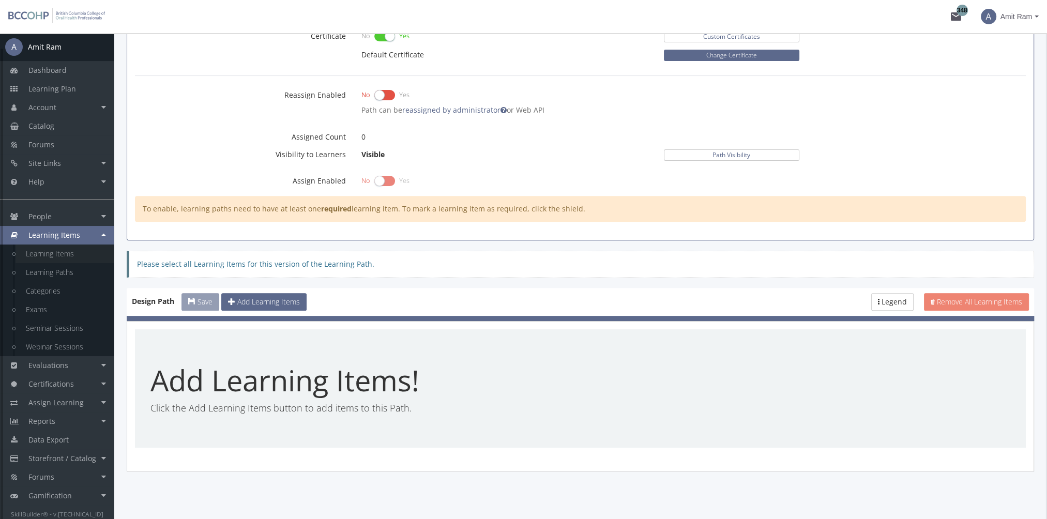
click at [65, 254] on link "Learning Items" at bounding box center [65, 253] width 98 height 19
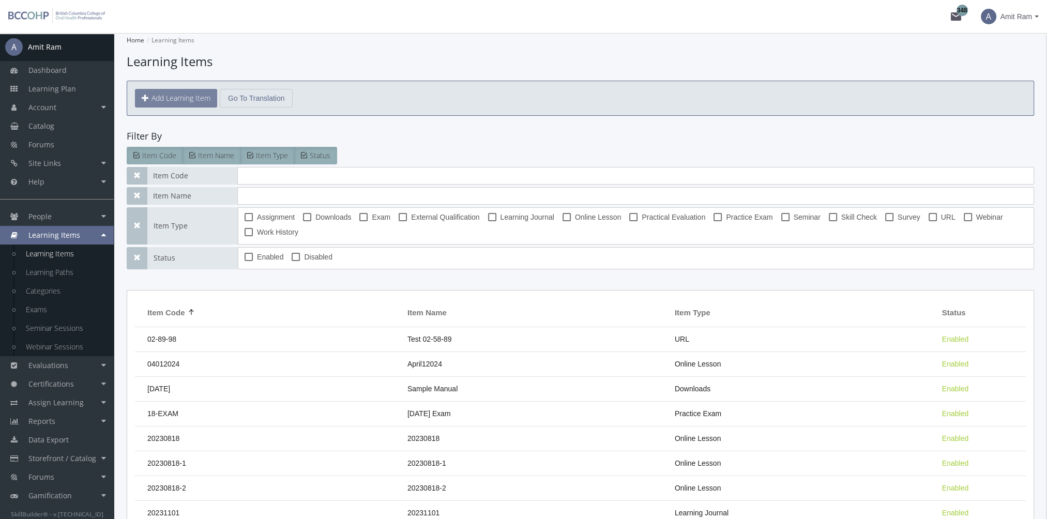
click at [193, 98] on button "Add Learning Item" at bounding box center [176, 98] width 82 height 19
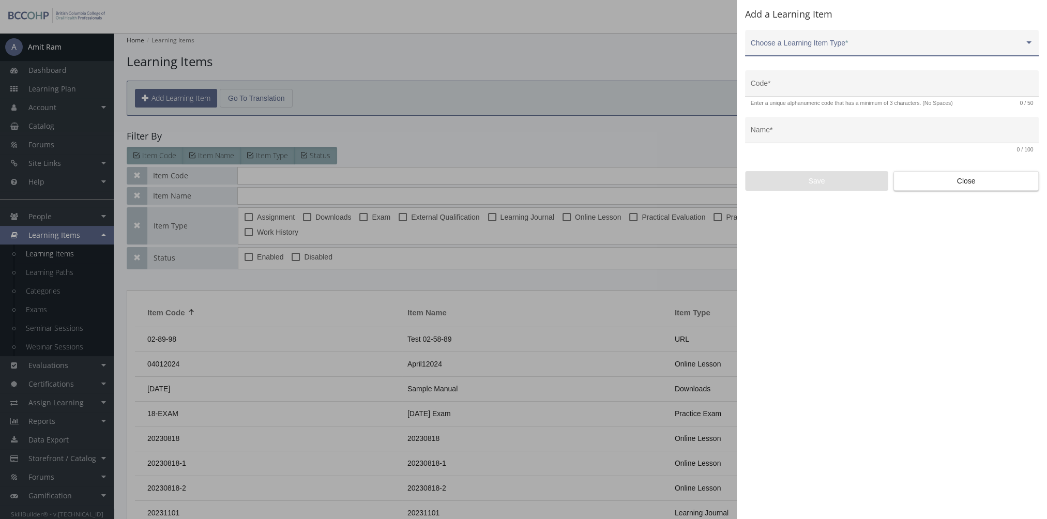
drag, startPoint x: 805, startPoint y: 42, endPoint x: 810, endPoint y: 41, distance: 5.8
click at [810, 41] on div "Choose a Learning Item Type *" at bounding box center [891, 45] width 283 height 21
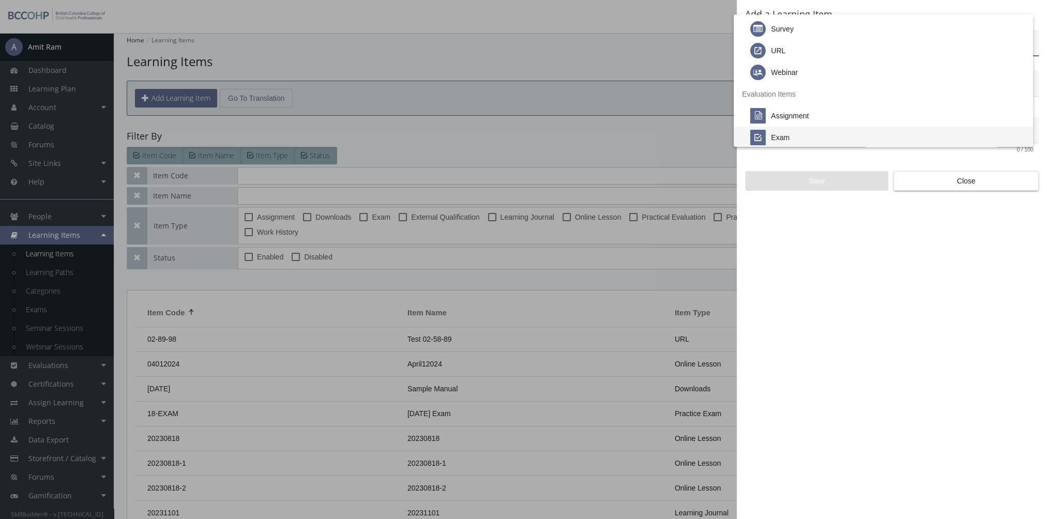
scroll to position [215, 0]
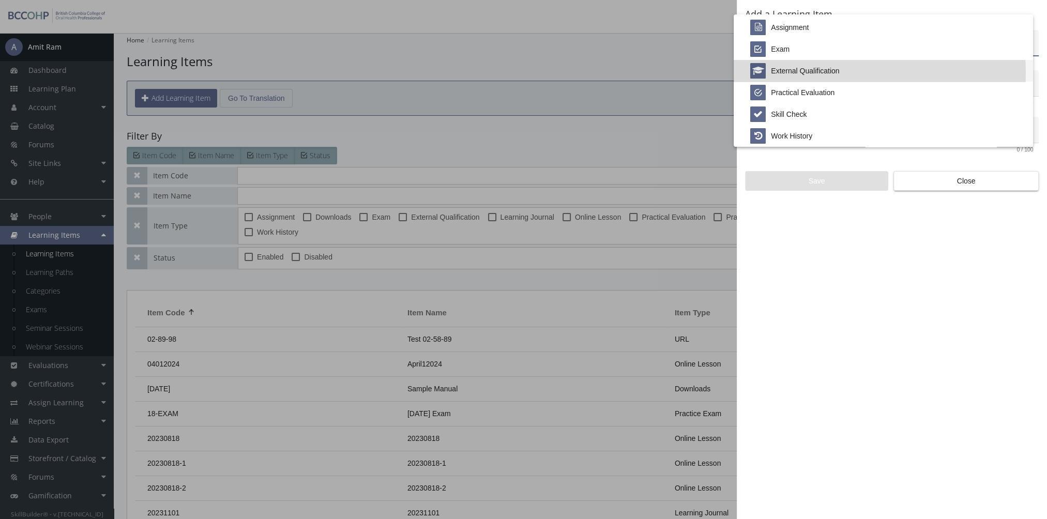
click at [812, 73] on div "External Qualification" at bounding box center [805, 71] width 68 height 22
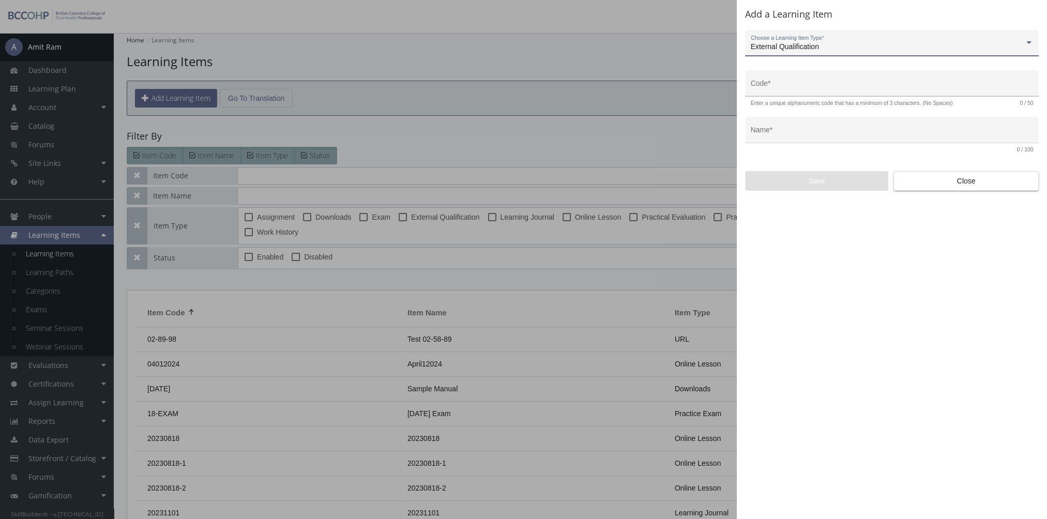
click at [808, 89] on input "Code *" at bounding box center [891, 87] width 283 height 8
type input "TEST-EXT-01"
click at [812, 126] on div "Name *" at bounding box center [891, 132] width 283 height 21
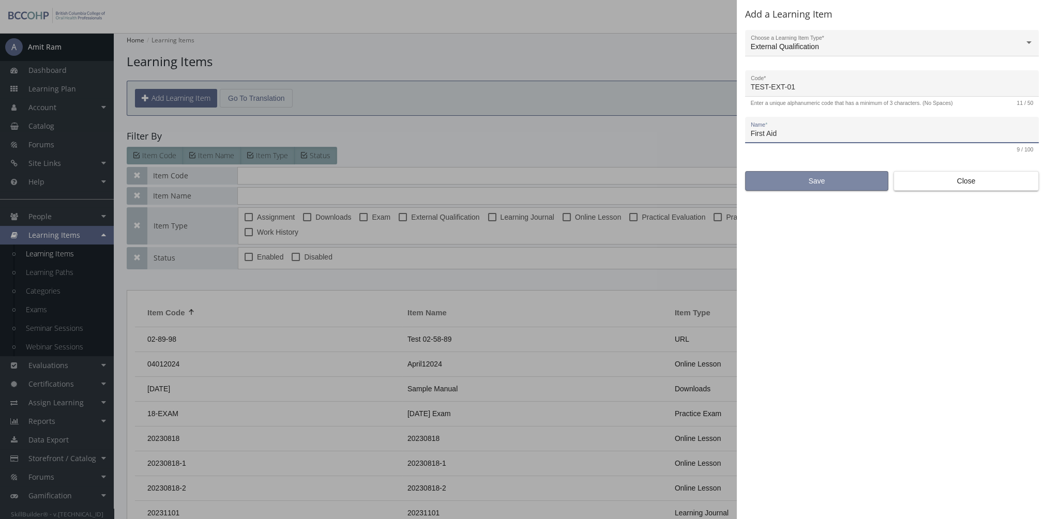
type input "First Aid"
click at [808, 178] on span "Save" at bounding box center [816, 181] width 126 height 19
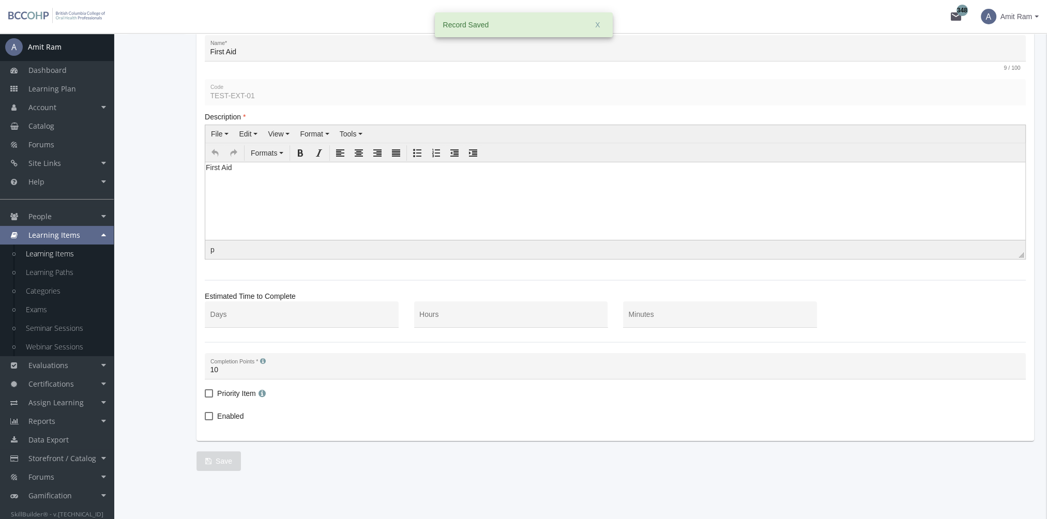
scroll to position [143, 0]
click at [217, 420] on mat-checkbox "Enabled" at bounding box center [224, 415] width 39 height 15
click at [219, 413] on span "Enabled" at bounding box center [230, 414] width 26 height 12
click at [205, 418] on input "Enabled" at bounding box center [205, 418] width 1 height 1
checkbox input "true"
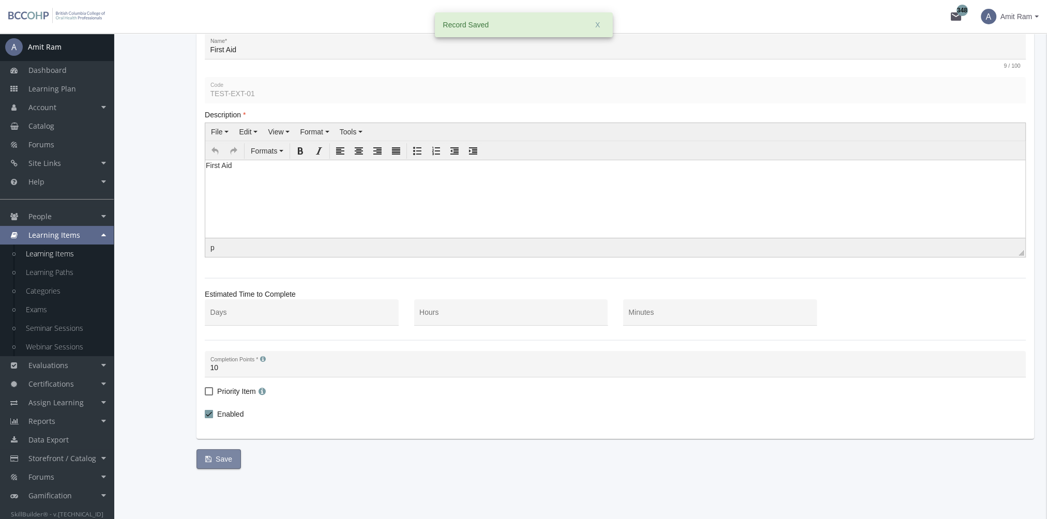
click at [229, 456] on button "Save" at bounding box center [218, 459] width 44 height 20
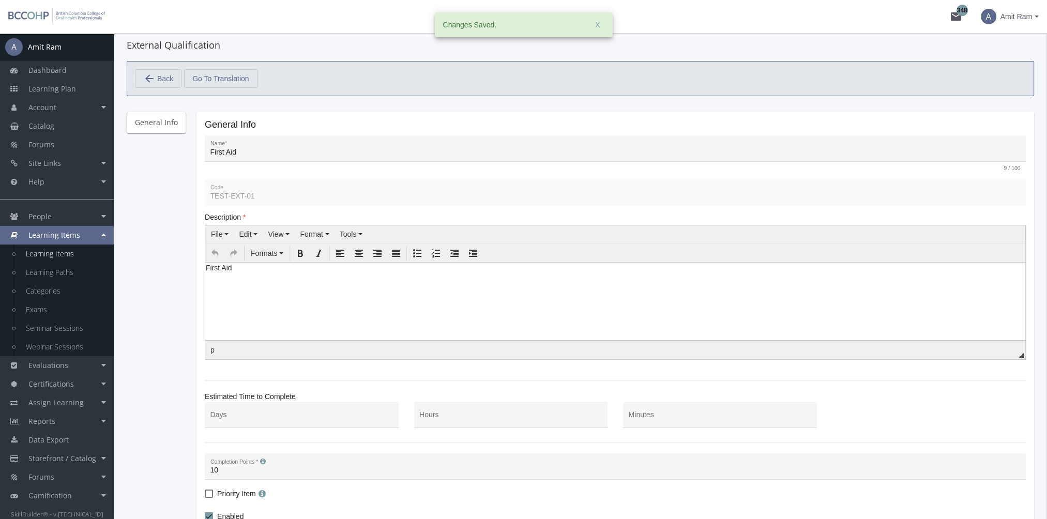
scroll to position [0, 0]
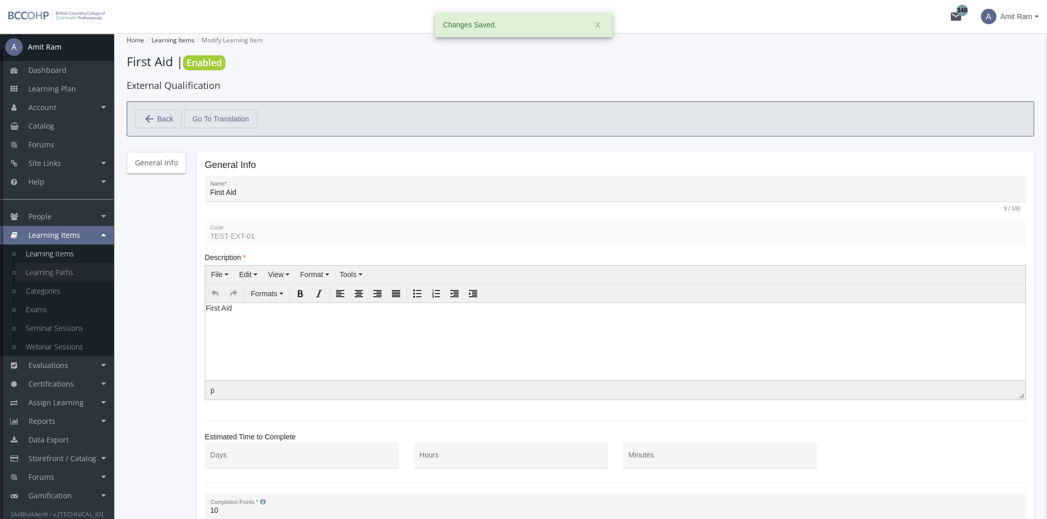
click at [72, 270] on link "Learning Paths" at bounding box center [65, 272] width 98 height 19
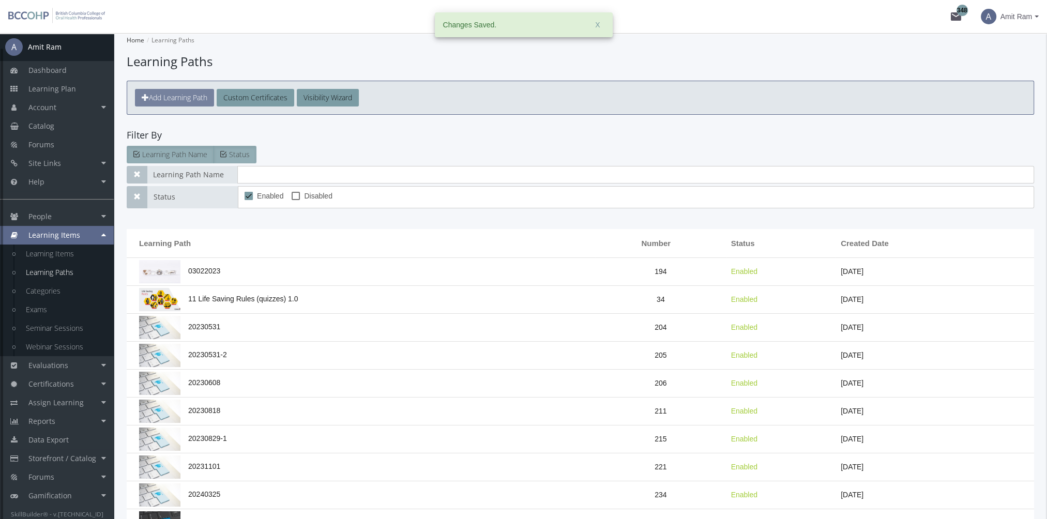
click at [180, 99] on span "Add Learning Path" at bounding box center [178, 98] width 58 height 10
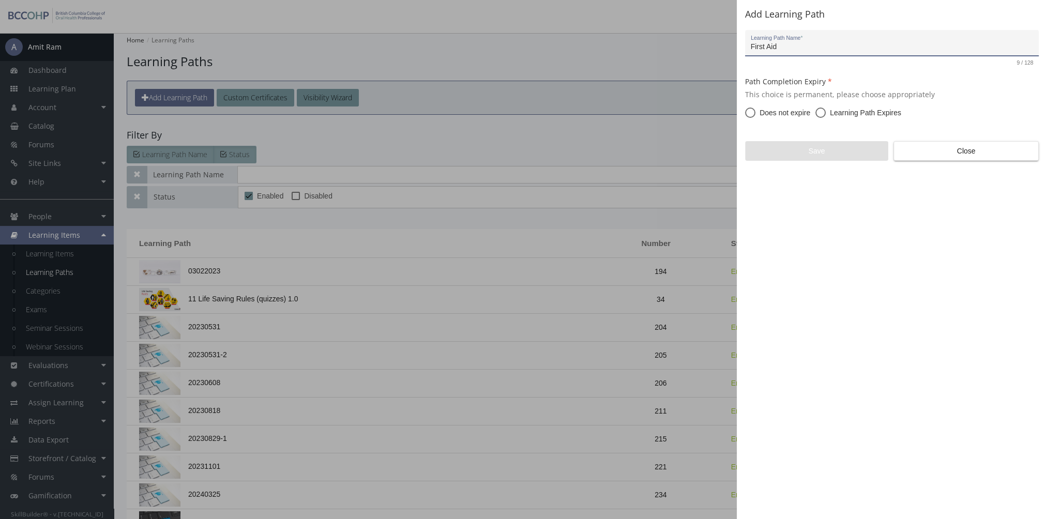
type input "First Aid"
click at [779, 114] on span "Does not expire" at bounding box center [782, 112] width 55 height 10
click at [755, 114] on input "Does not expire" at bounding box center [750, 115] width 10 height 10
radio input "true"
click at [790, 150] on span "Save" at bounding box center [816, 151] width 126 height 19
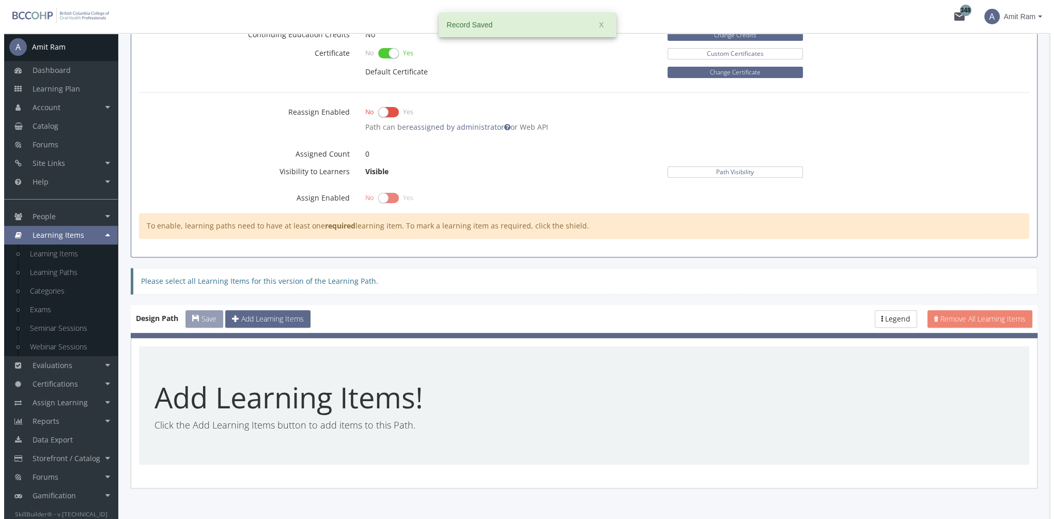
scroll to position [465, 0]
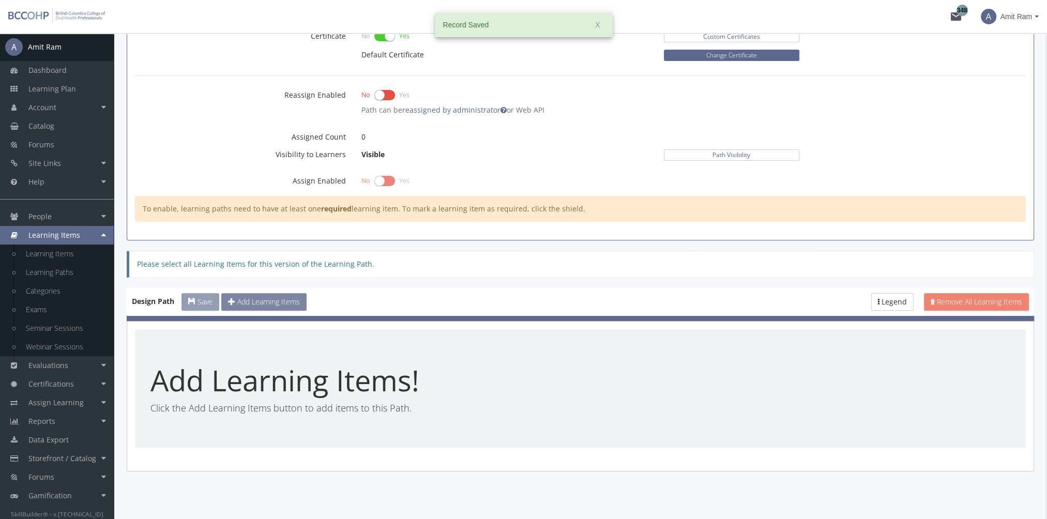
click at [276, 302] on span "Add Learning Items" at bounding box center [268, 302] width 63 height 10
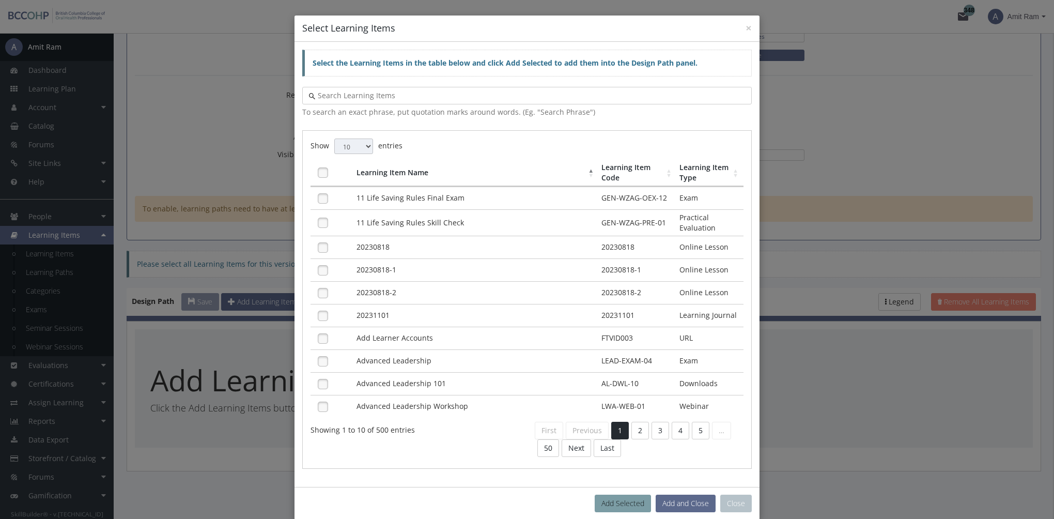
click at [435, 98] on input "text" at bounding box center [530, 95] width 430 height 10
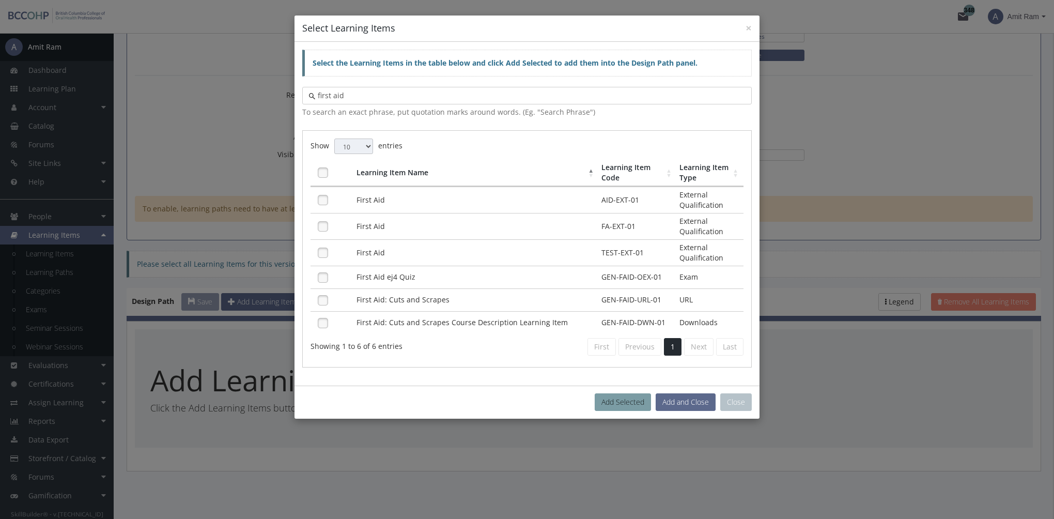
click at [317, 96] on input "first aid" at bounding box center [530, 95] width 430 height 10
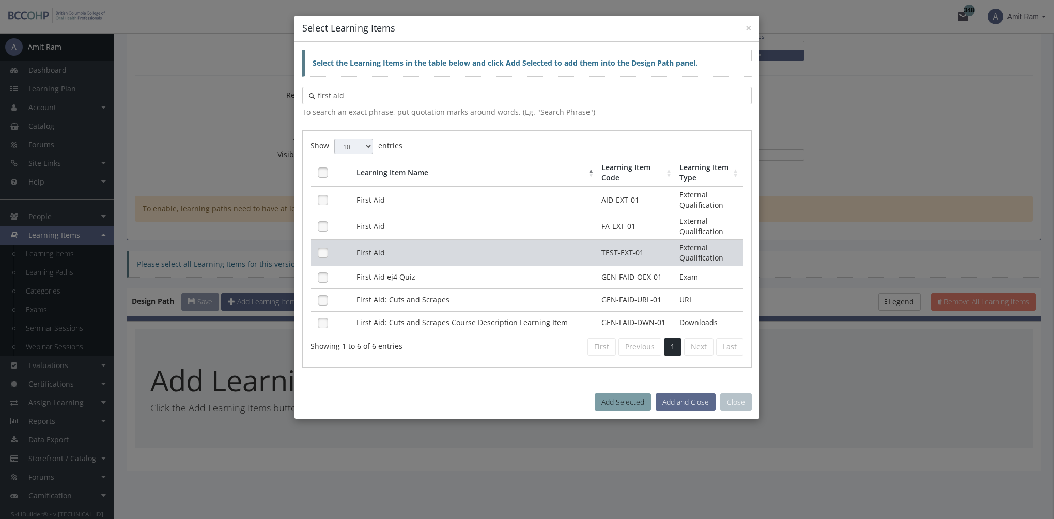
type input "first aid"
click at [461, 251] on td "First Aid" at bounding box center [476, 252] width 245 height 26
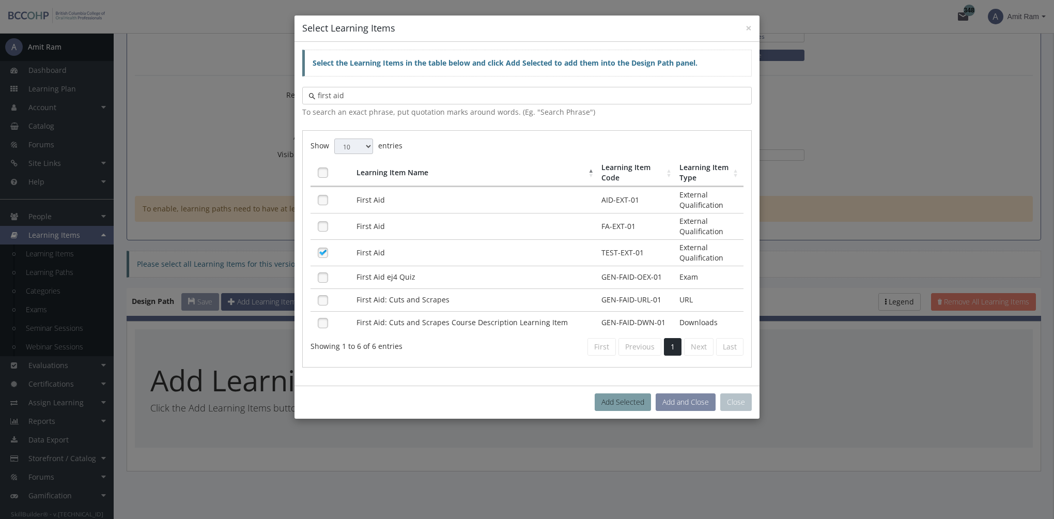
click at [668, 401] on button "Add and Close" at bounding box center [686, 402] width 60 height 18
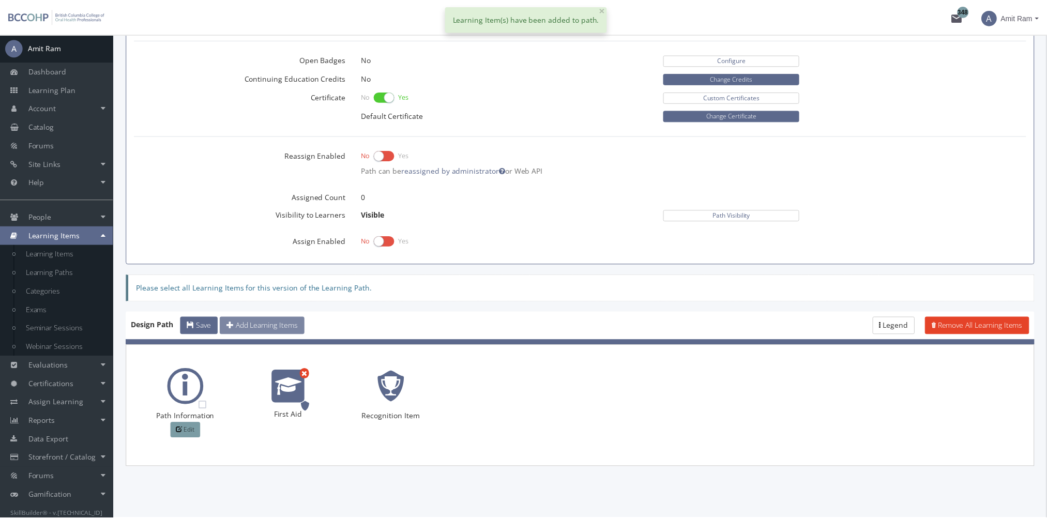
scroll to position [401, 0]
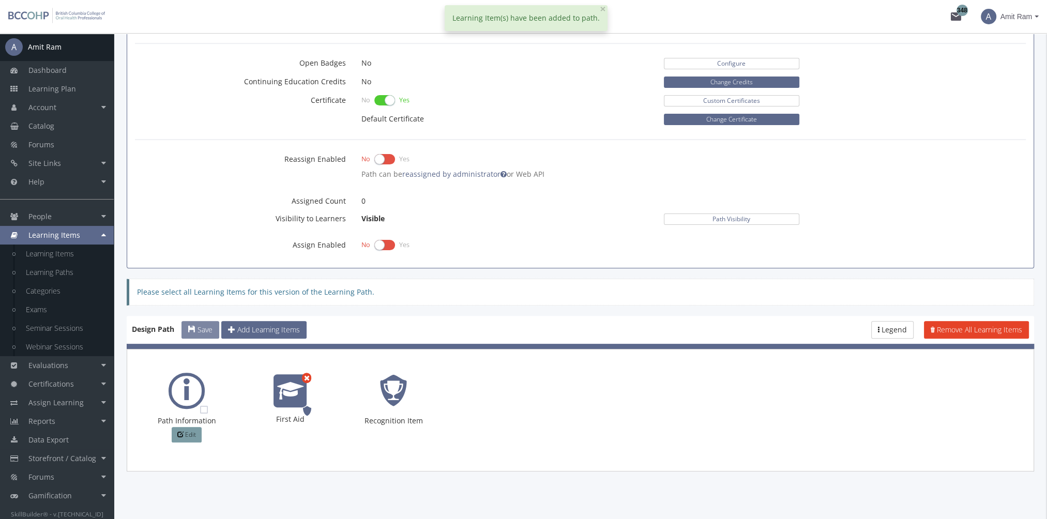
click at [203, 325] on span "Save" at bounding box center [204, 330] width 15 height 10
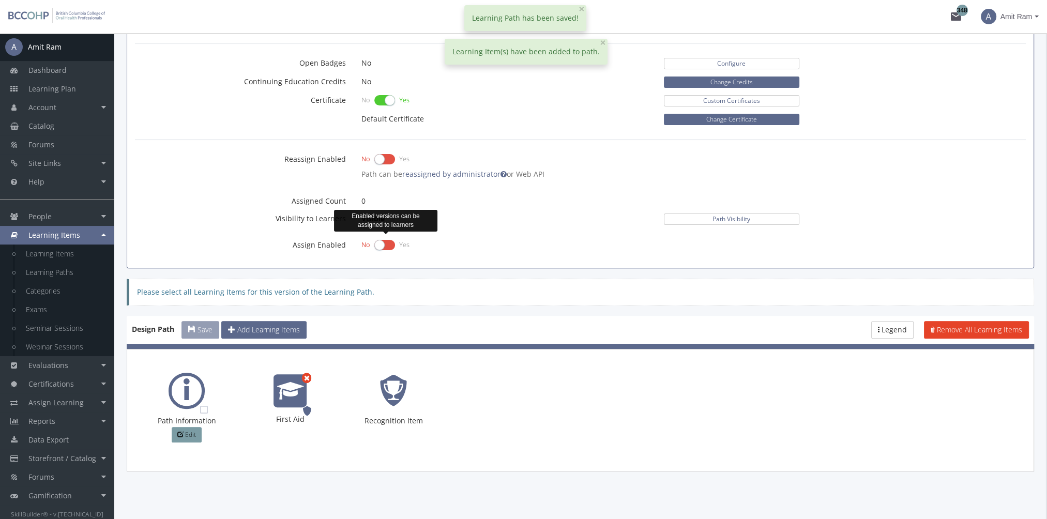
click at [381, 242] on label at bounding box center [384, 245] width 21 height 14
click at [0, 0] on input "checkbox" at bounding box center [0, 0] width 0 height 0
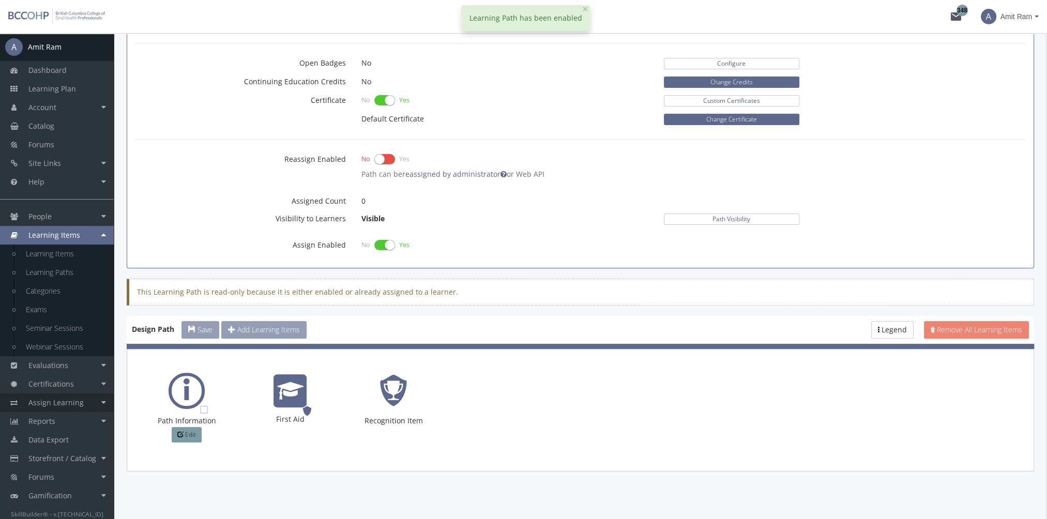
click at [85, 402] on link "Assign Learning" at bounding box center [57, 402] width 114 height 19
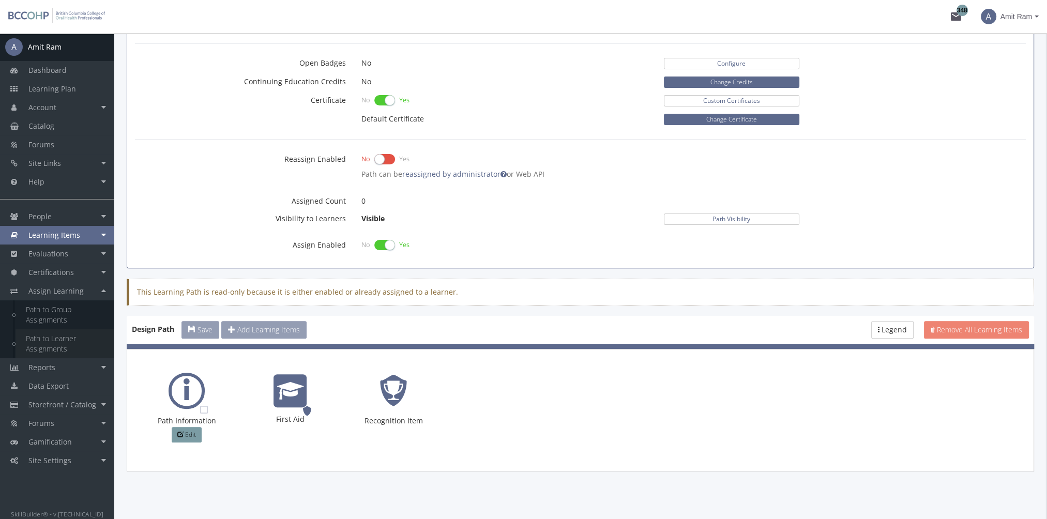
click at [56, 346] on link "Path to Learner Assignments" at bounding box center [65, 343] width 98 height 29
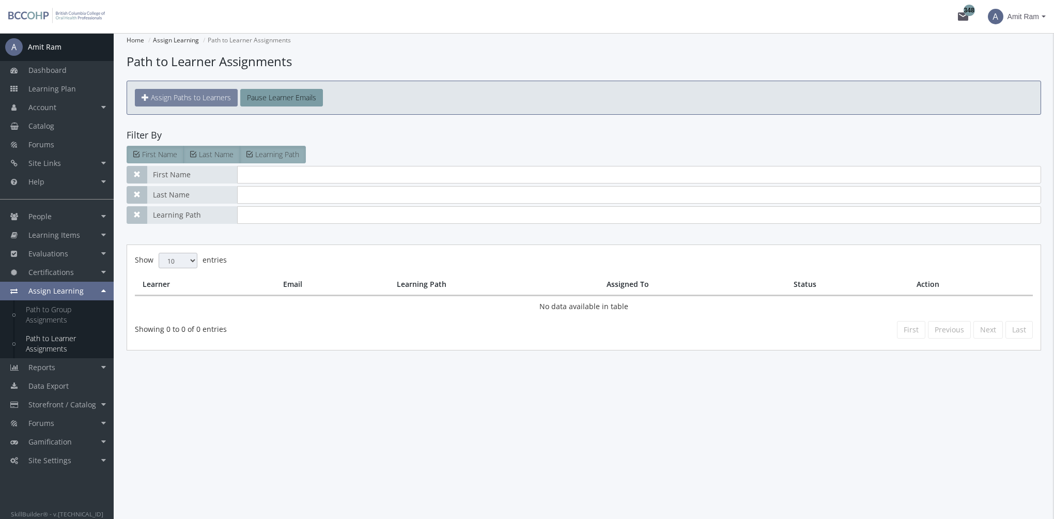
click at [212, 97] on span "Assign Paths to Learners" at bounding box center [191, 98] width 80 height 10
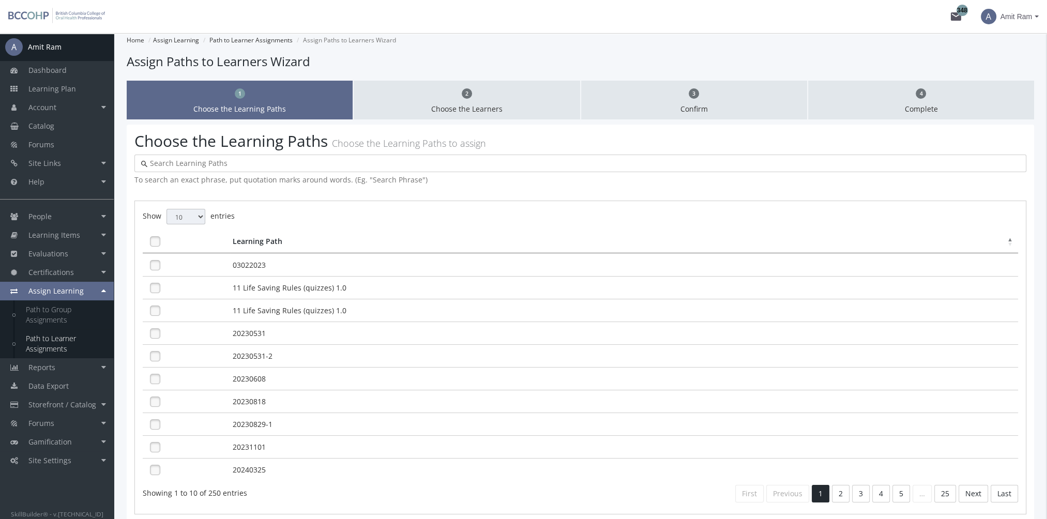
click at [225, 164] on input "text" at bounding box center [583, 163] width 872 height 10
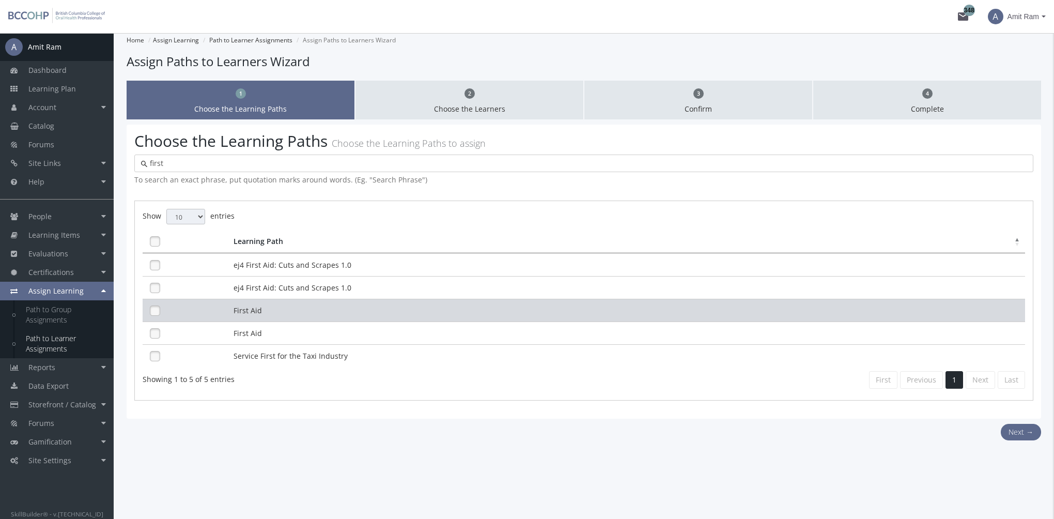
type input "first"
click at [266, 309] on td "First Aid" at bounding box center [628, 310] width 794 height 23
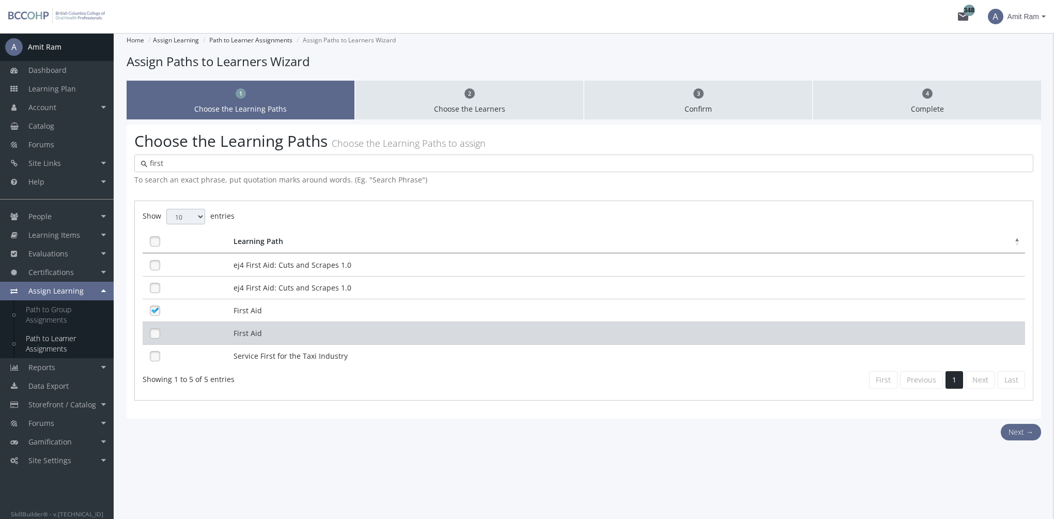
click at [271, 327] on td "First Aid" at bounding box center [628, 332] width 794 height 23
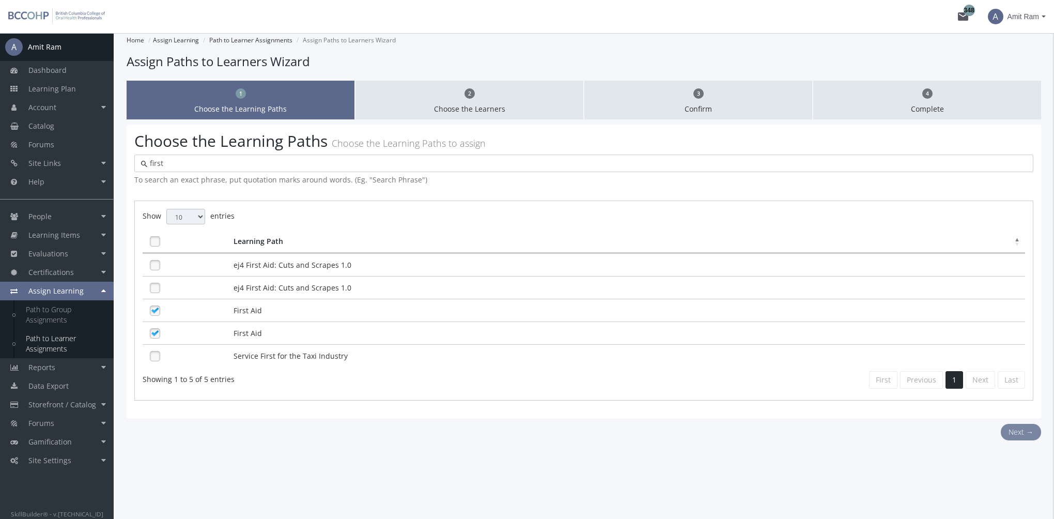
click at [1022, 429] on button "Next →" at bounding box center [1021, 432] width 40 height 17
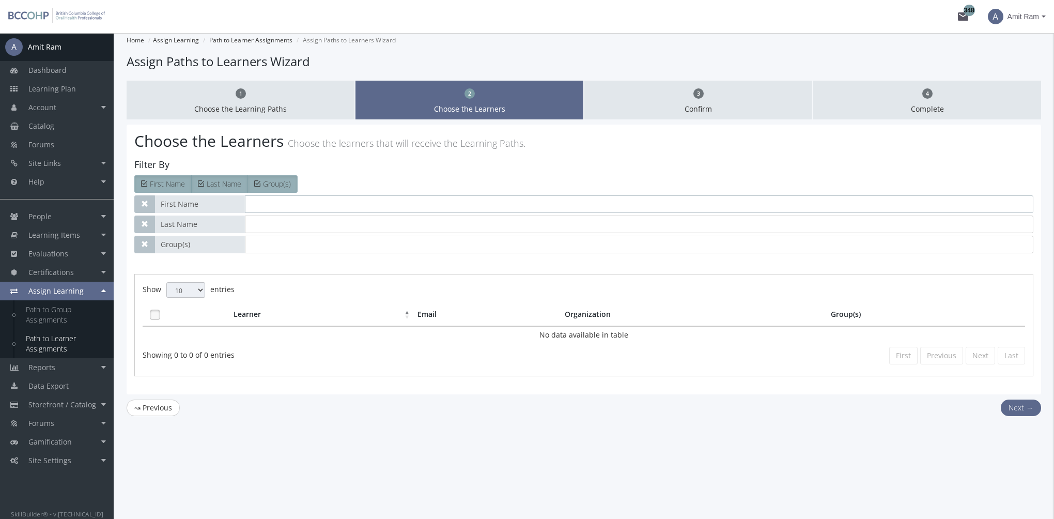
click at [267, 204] on input "text" at bounding box center [639, 204] width 789 height 18
type input "[PERSON_NAME]"
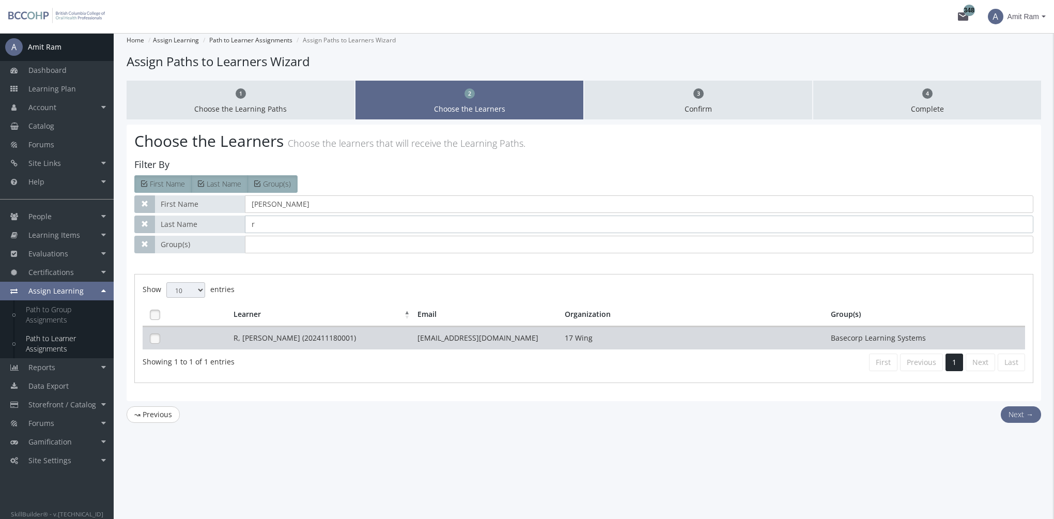
type input "r"
drag, startPoint x: 287, startPoint y: 341, endPoint x: 450, endPoint y: 332, distance: 163.1
click at [287, 341] on td "R, [PERSON_NAME] (202411180001)" at bounding box center [323, 338] width 184 height 23
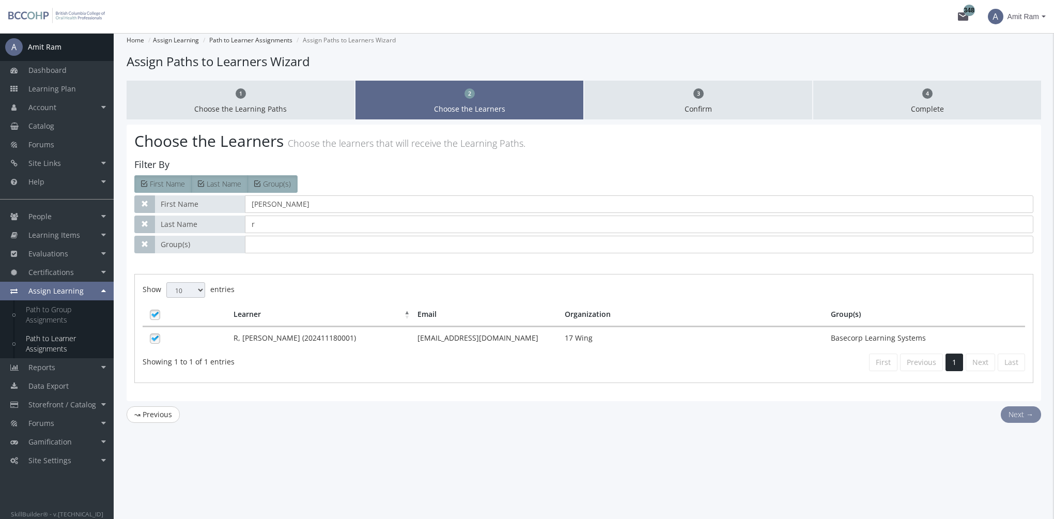
click at [1022, 410] on button "Next →" at bounding box center [1021, 414] width 40 height 17
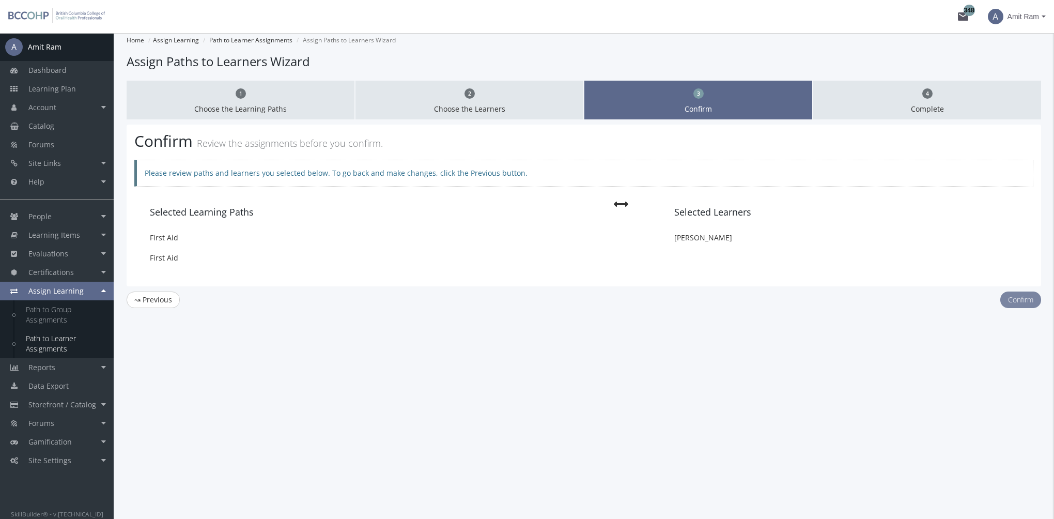
click at [1018, 298] on button "Confirm" at bounding box center [1021, 299] width 41 height 17
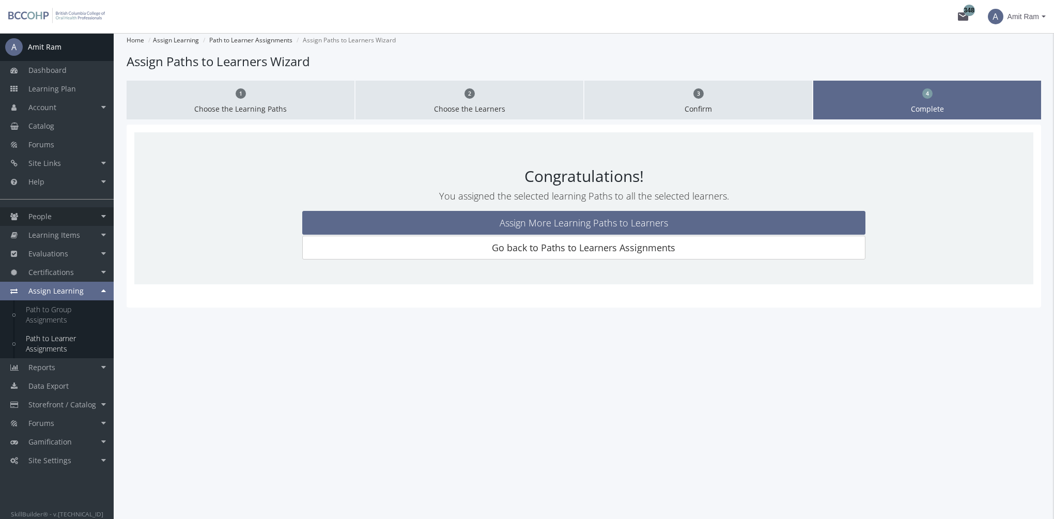
drag, startPoint x: 79, startPoint y: 216, endPoint x: 78, endPoint y: 223, distance: 7.3
click at [78, 216] on link "People" at bounding box center [57, 216] width 114 height 19
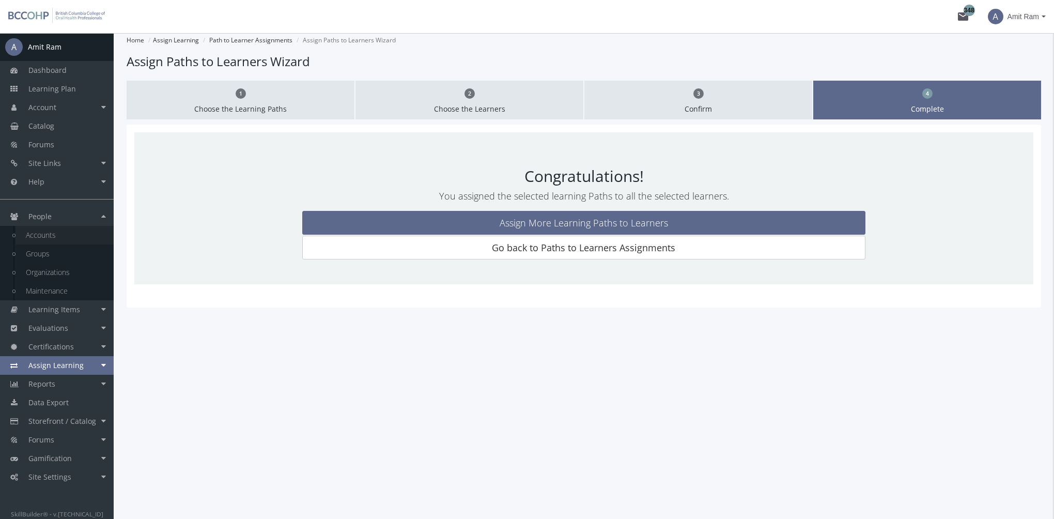
click at [76, 240] on link "Accounts" at bounding box center [65, 235] width 98 height 19
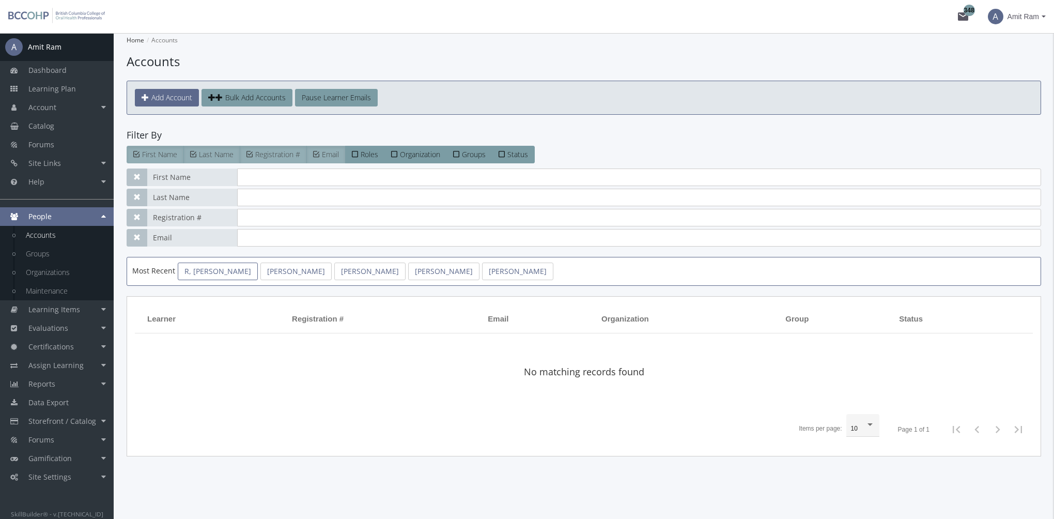
click at [205, 273] on link "R, [PERSON_NAME]" at bounding box center [218, 272] width 80 height 18
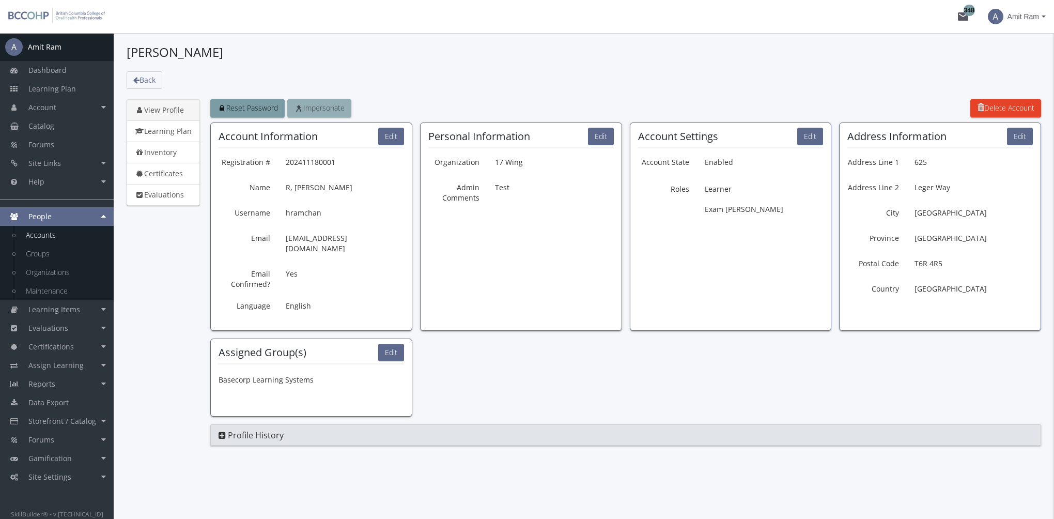
click at [327, 107] on span "Impersonate" at bounding box center [319, 108] width 51 height 10
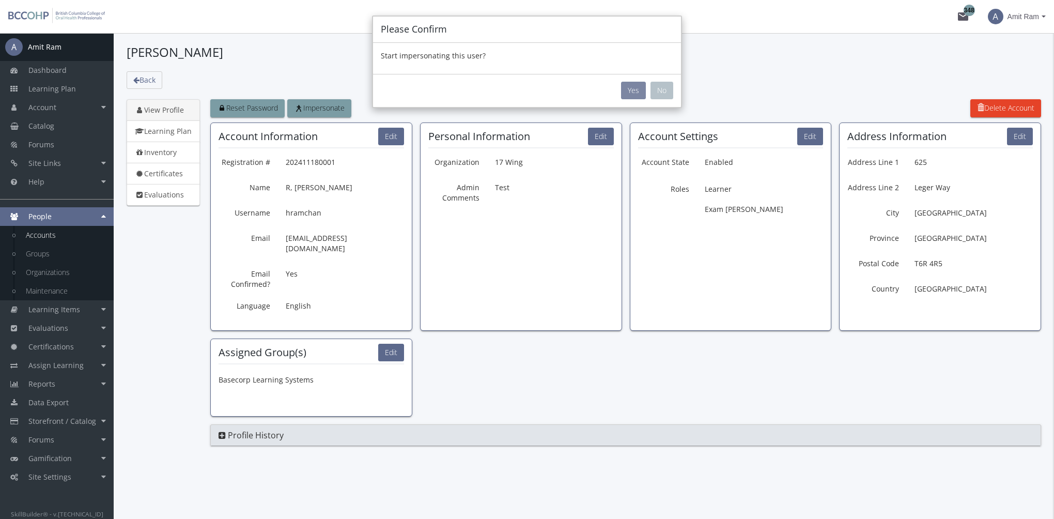
click at [633, 89] on button "Yes" at bounding box center [633, 91] width 25 height 18
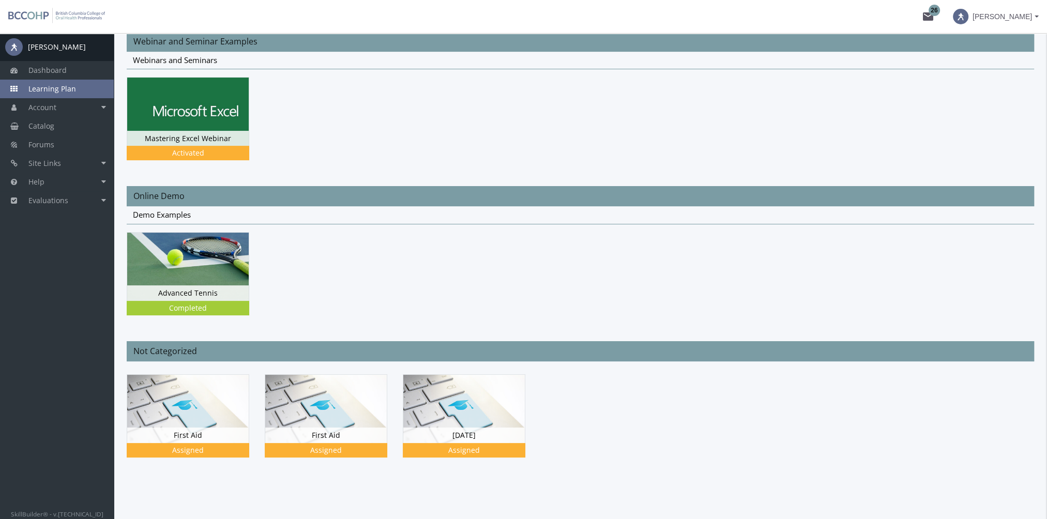
scroll to position [229, 0]
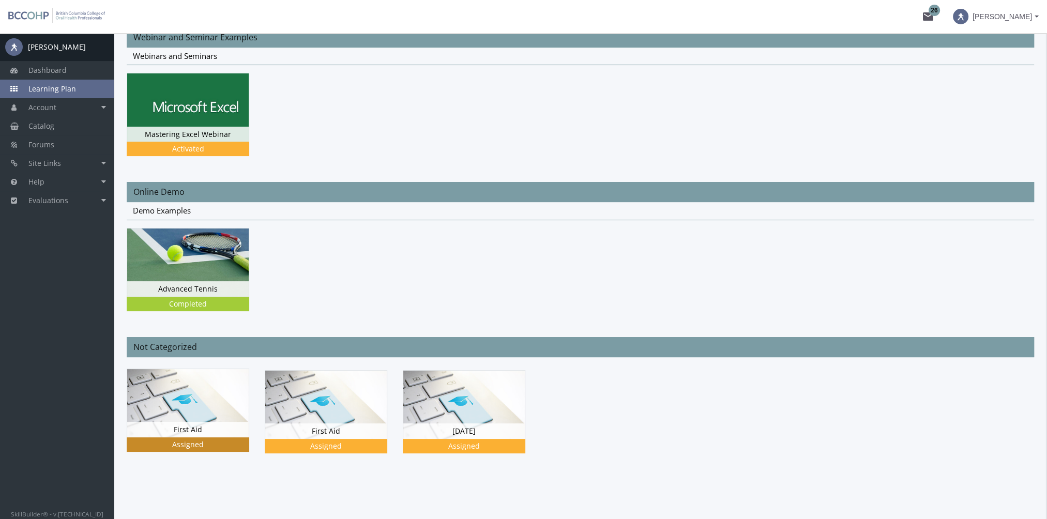
click at [203, 398] on img at bounding box center [187, 403] width 121 height 68
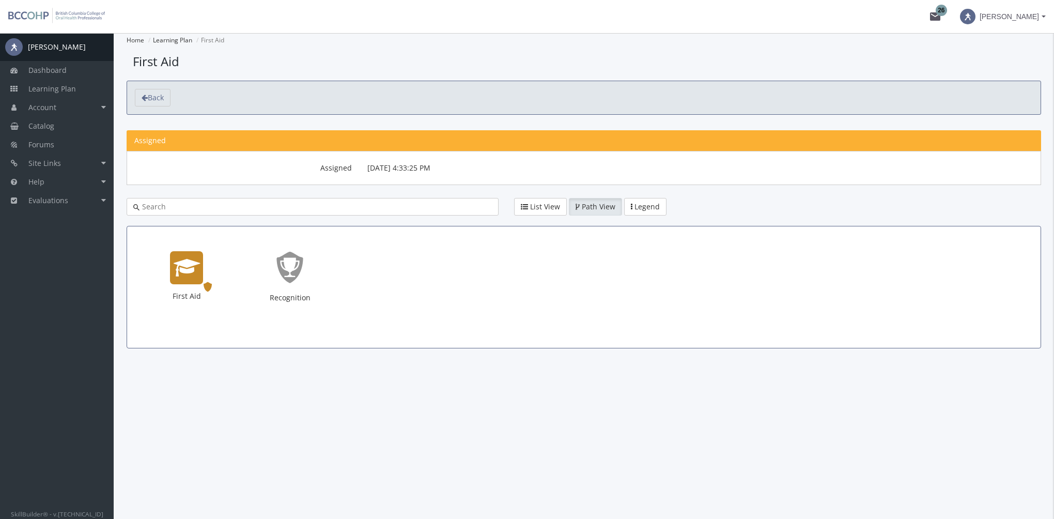
click at [192, 276] on icon "First Aid" at bounding box center [187, 267] width 26 height 21
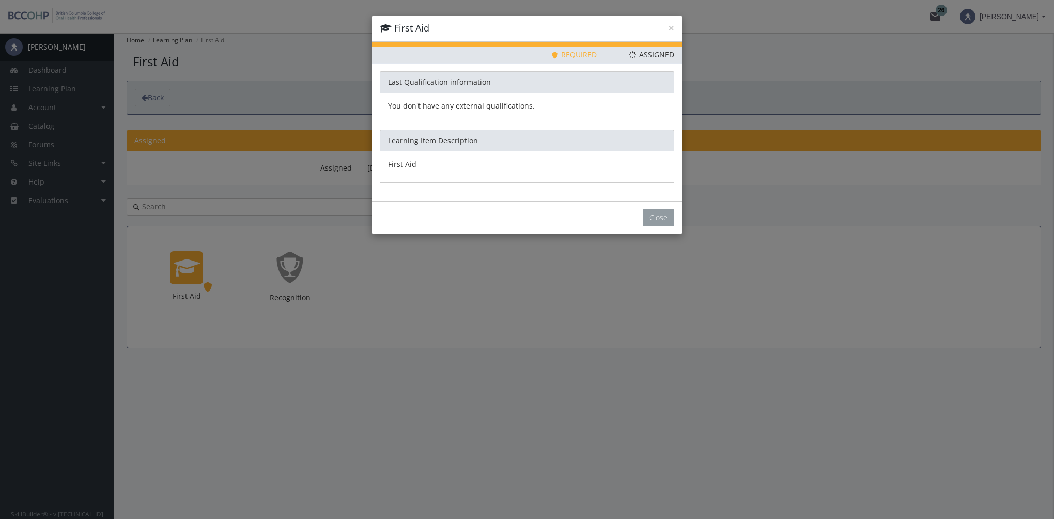
click at [667, 214] on button "Close" at bounding box center [659, 218] width 32 height 18
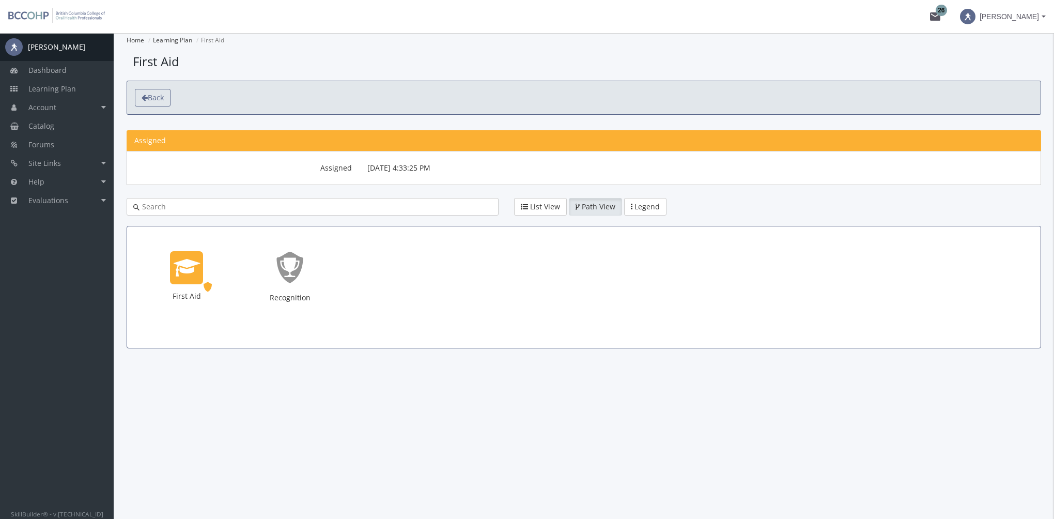
click at [153, 98] on span "Back" at bounding box center [156, 98] width 16 height 10
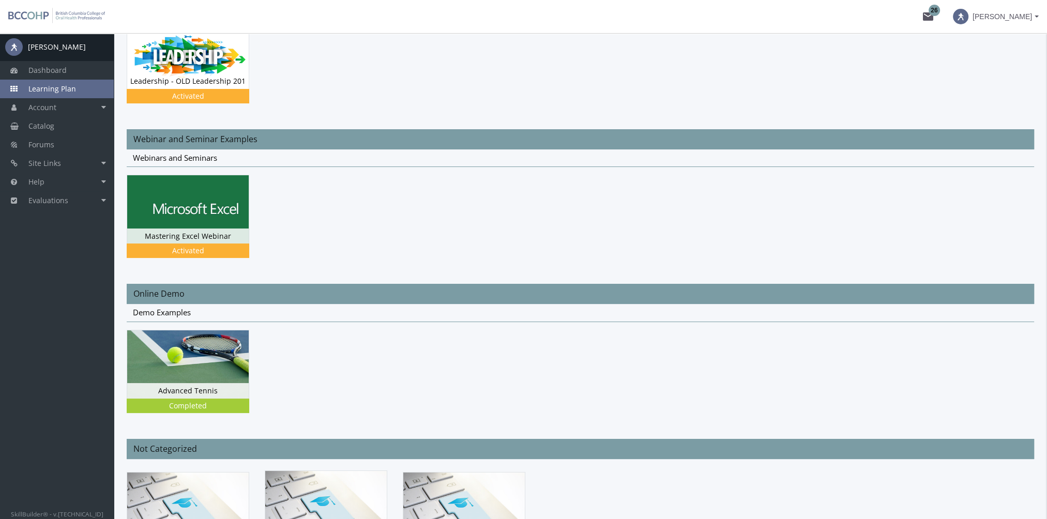
scroll to position [229, 0]
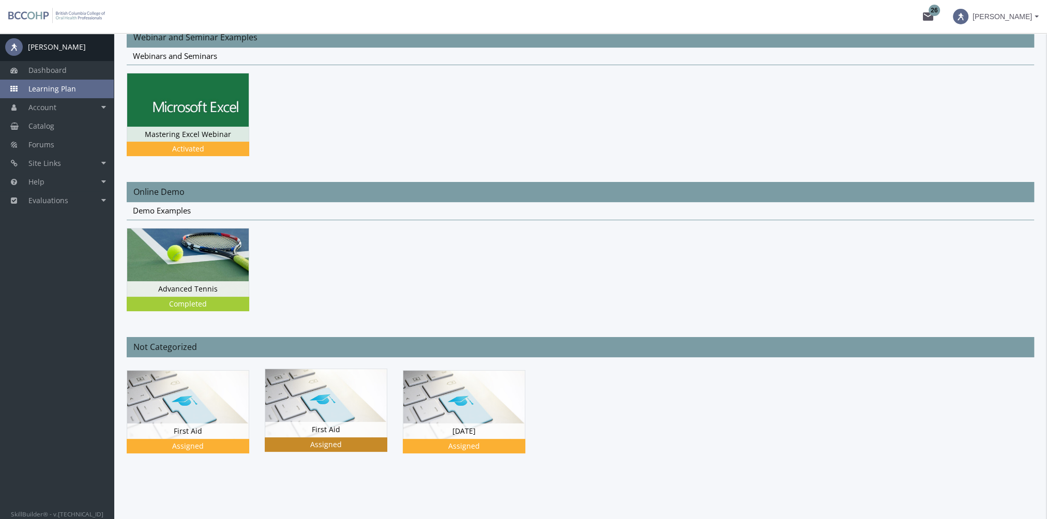
click at [337, 405] on img at bounding box center [325, 403] width 121 height 68
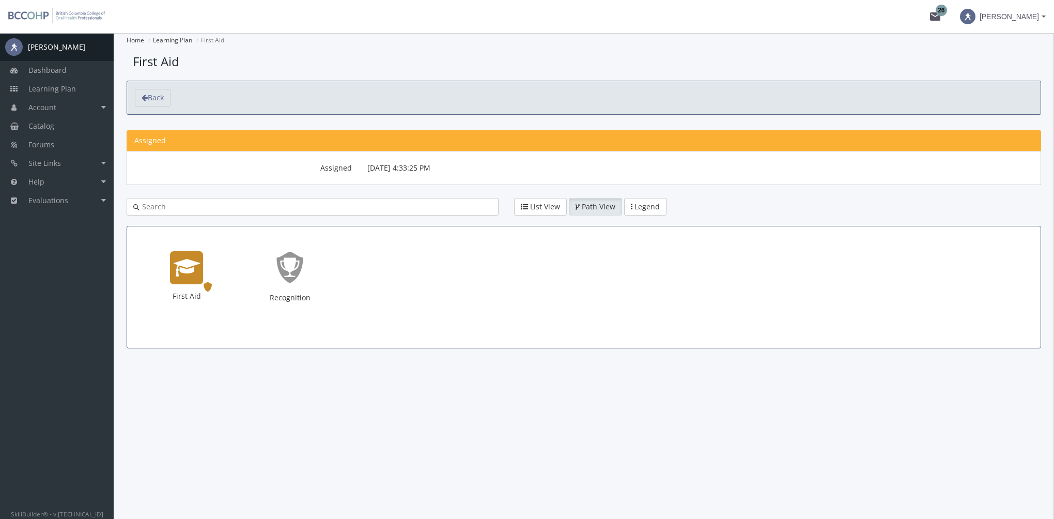
click at [192, 264] on icon "First Aid" at bounding box center [187, 267] width 26 height 21
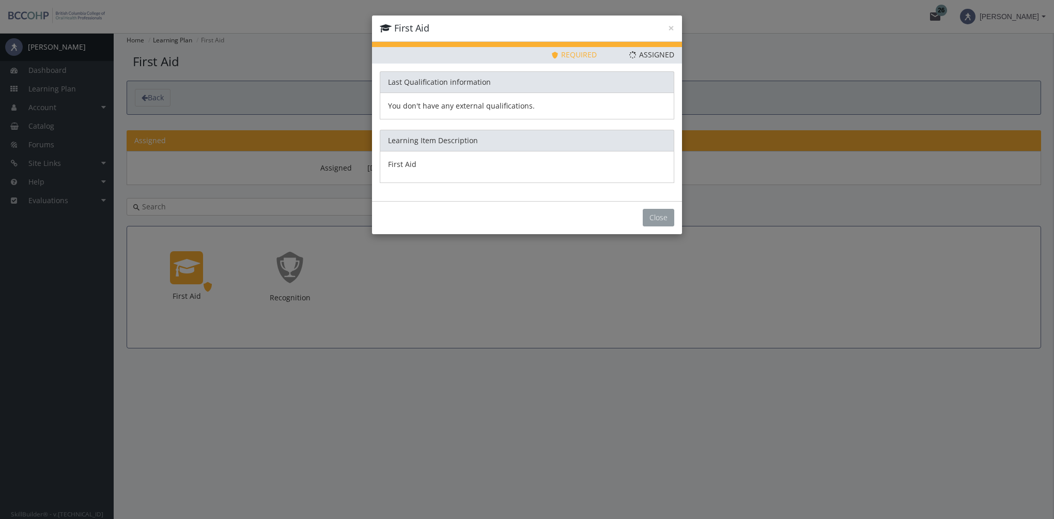
click at [667, 222] on button "Close" at bounding box center [659, 218] width 32 height 18
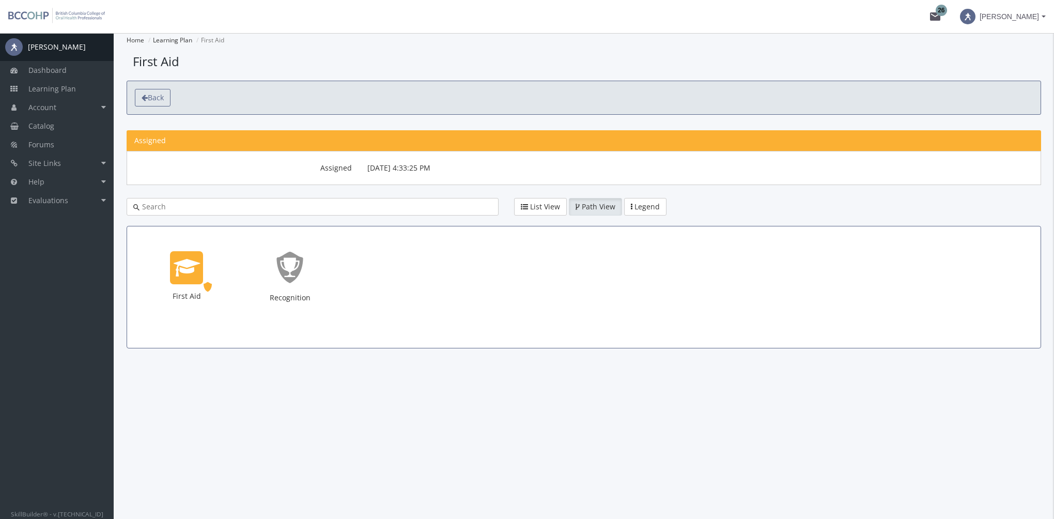
click at [166, 93] on link "Back" at bounding box center [153, 98] width 36 height 18
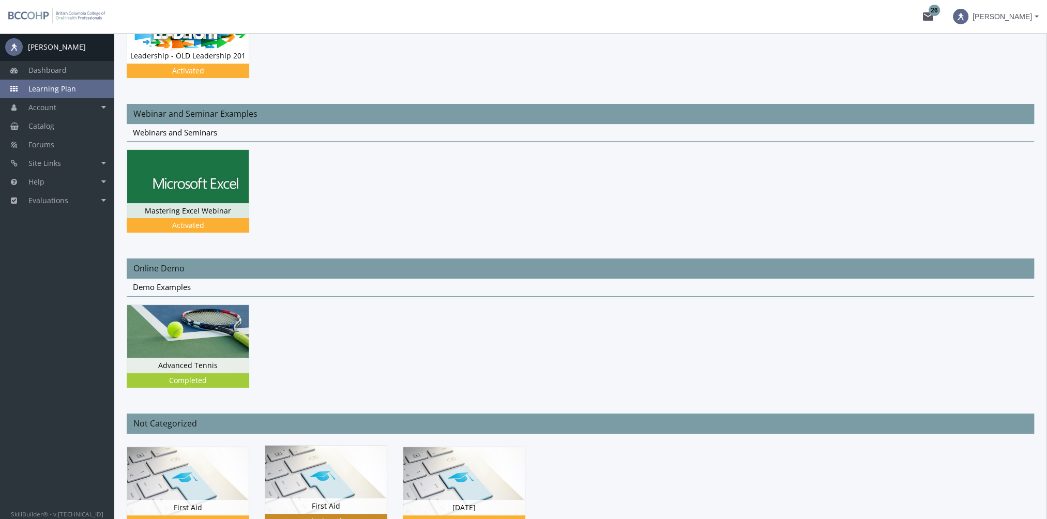
scroll to position [229, 0]
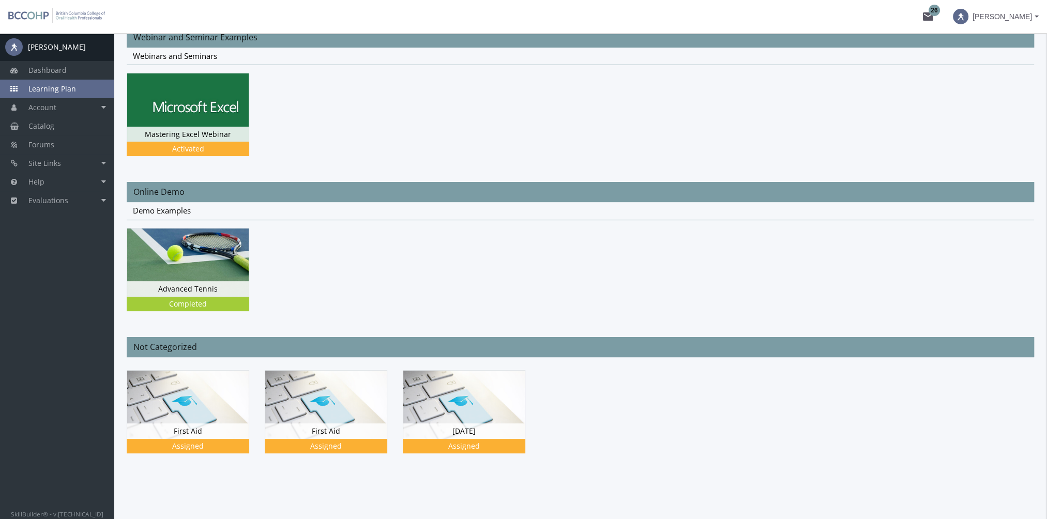
click at [968, 17] on span at bounding box center [960, 17] width 16 height 16
click at [986, 67] on link "End Impersonation" at bounding box center [974, 69] width 135 height 11
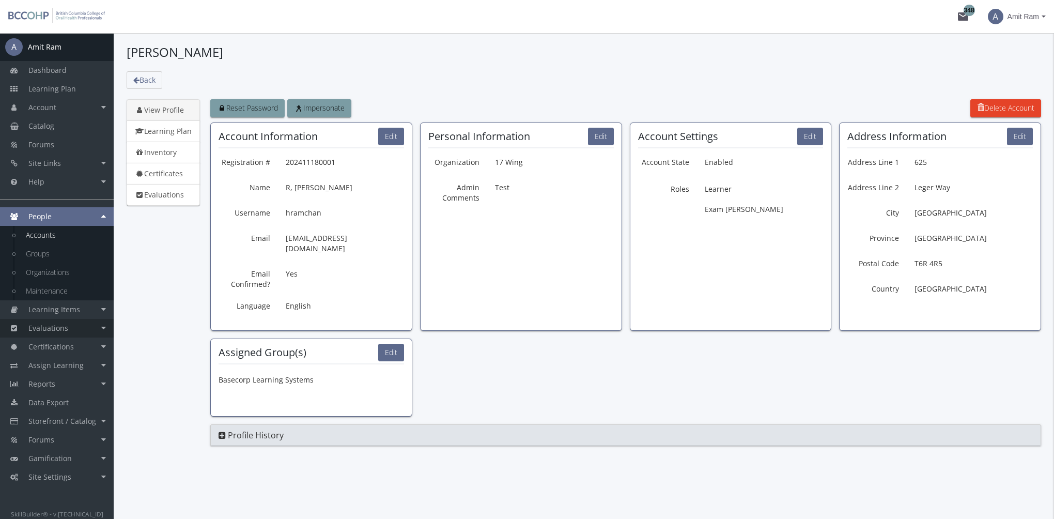
click at [72, 326] on link "Evaluations" at bounding box center [57, 328] width 114 height 19
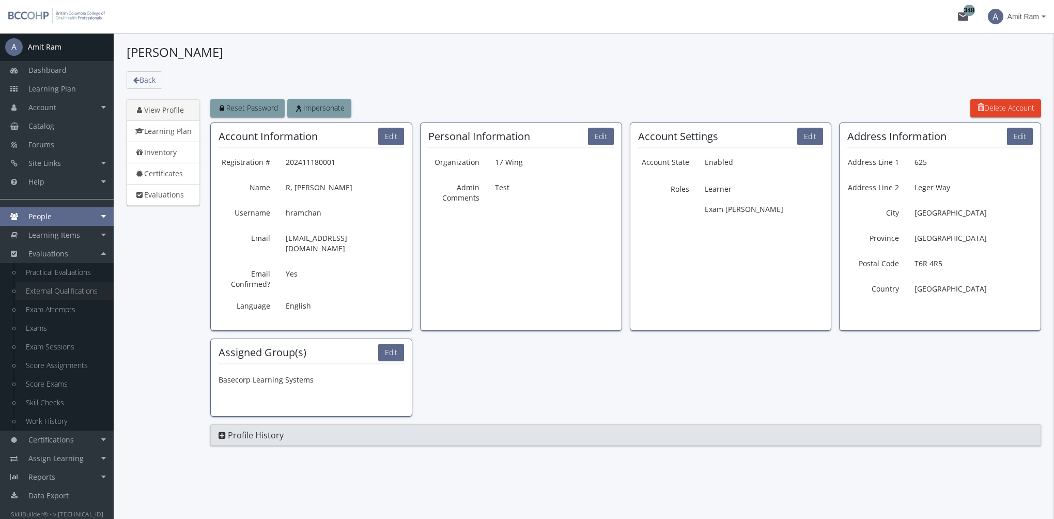
click at [71, 291] on link "External Qualifications" at bounding box center [65, 291] width 98 height 19
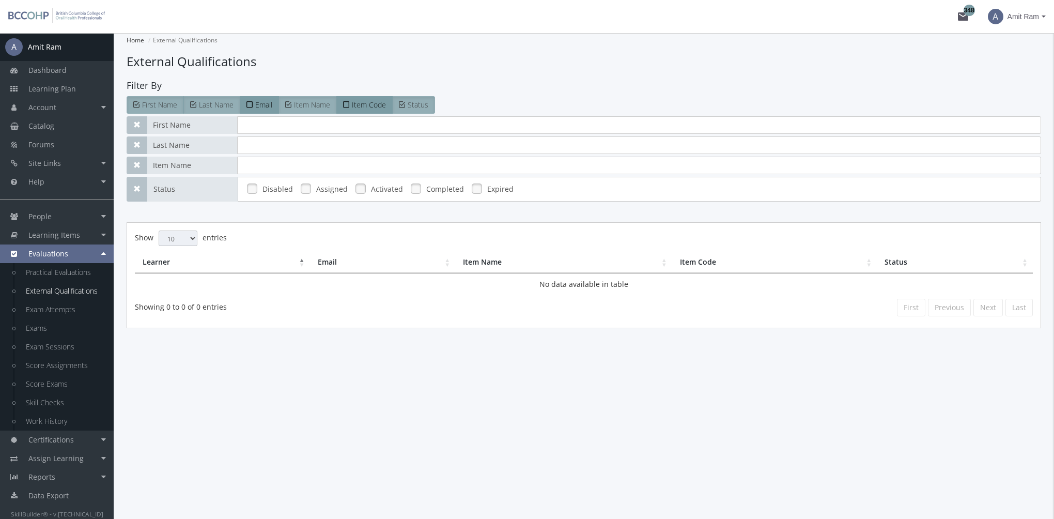
click at [306, 188] on link at bounding box center [306, 189] width 16 height 16
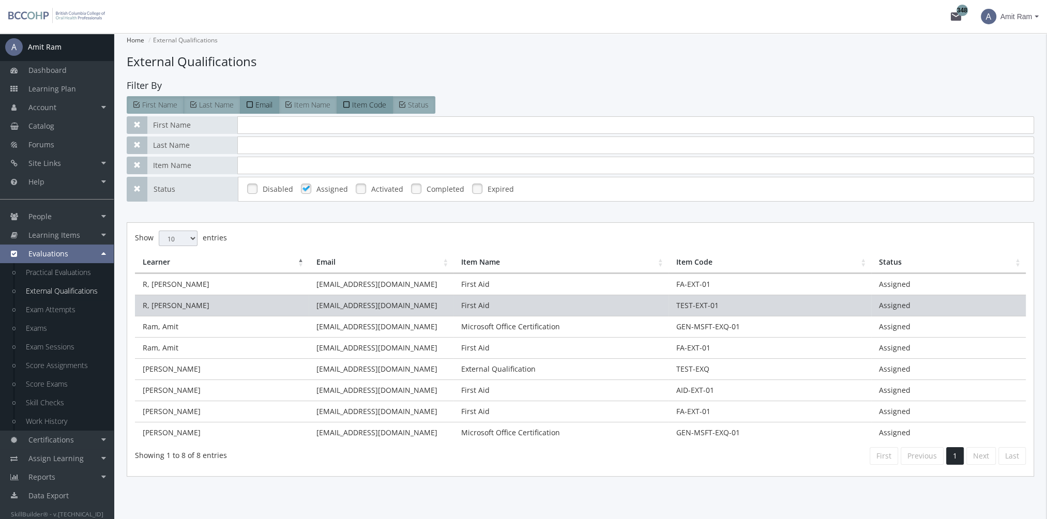
click at [399, 302] on td "[EMAIL_ADDRESS][DOMAIN_NAME]" at bounding box center [381, 305] width 145 height 21
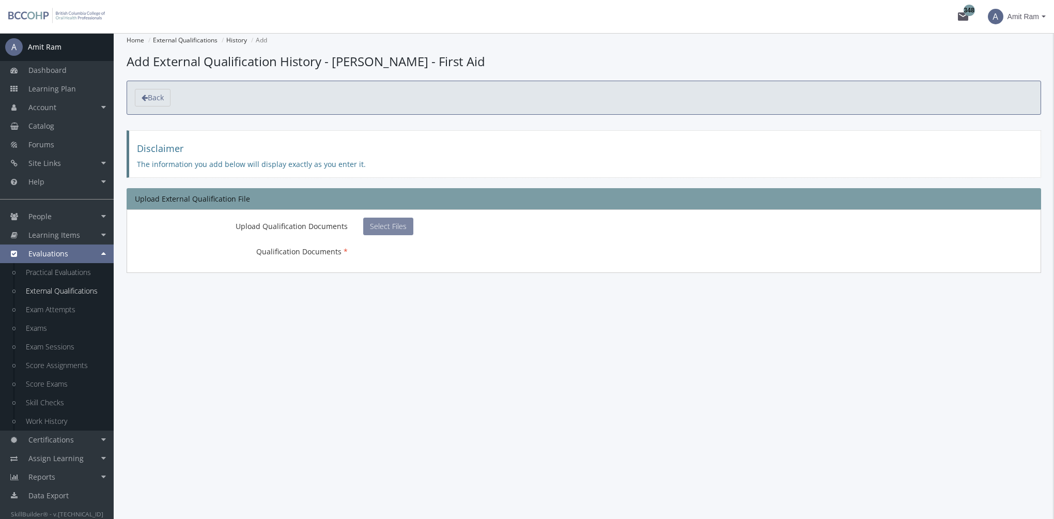
click at [394, 223] on span "Select Files" at bounding box center [388, 226] width 37 height 10
type input "C:\fakepath\FirstAidCertificate.pdf"
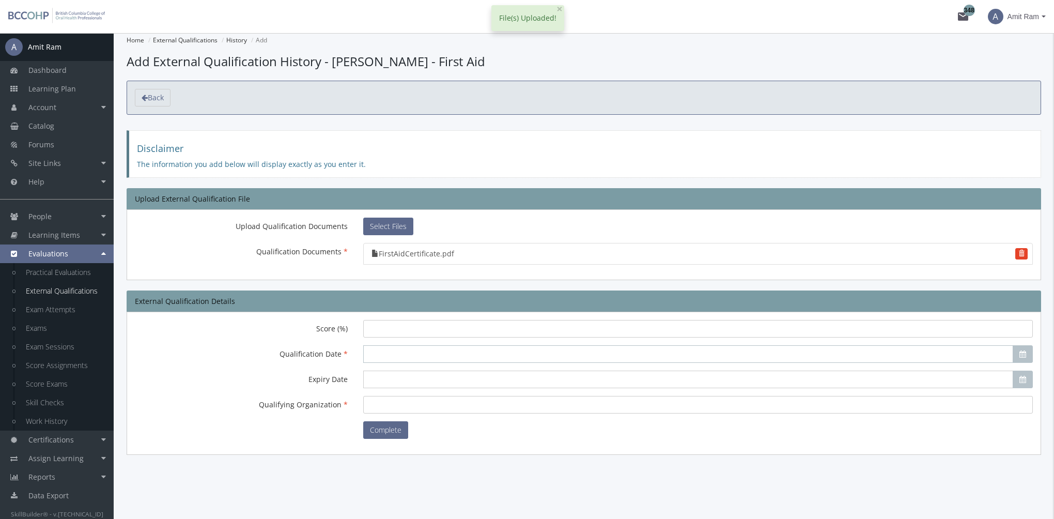
click at [380, 353] on input "Qualification Date" at bounding box center [688, 354] width 650 height 18
click at [409, 444] on span "19" at bounding box center [409, 448] width 8 height 10
type input "[DATE]"
click at [380, 398] on input "Qualifying Organization" at bounding box center [698, 405] width 670 height 18
type input "First Aid Organization"
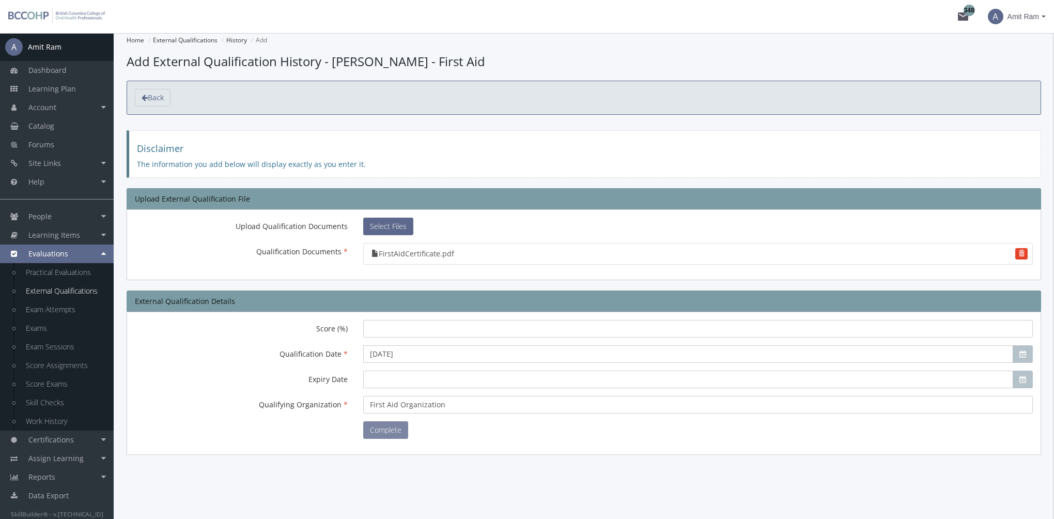
click at [386, 431] on button "Complete" at bounding box center [385, 430] width 45 height 18
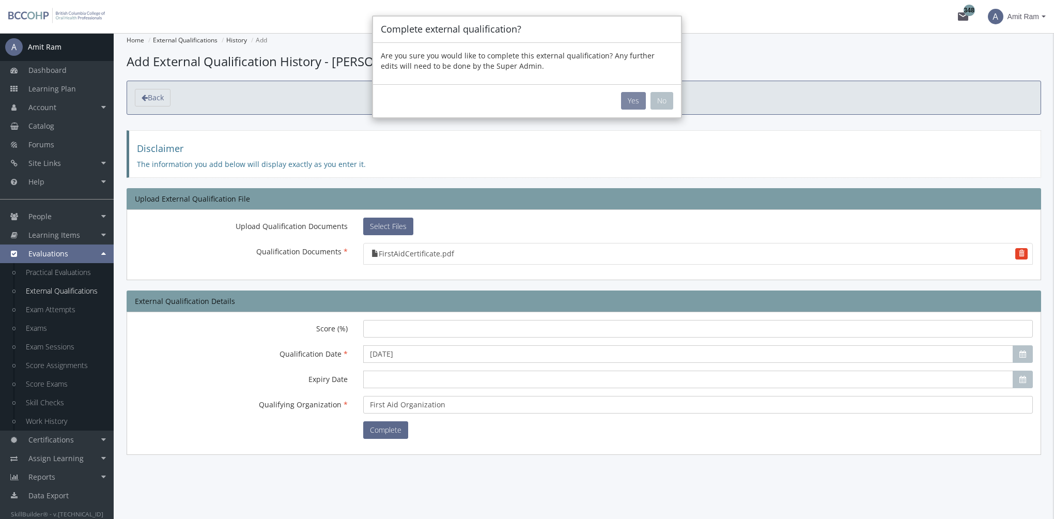
click at [631, 108] on button "Yes" at bounding box center [633, 101] width 25 height 18
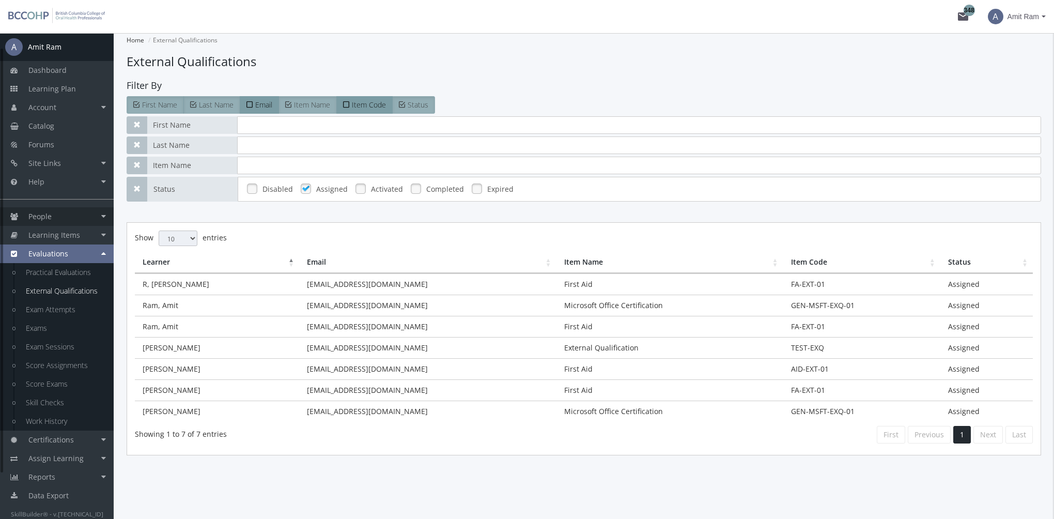
click at [52, 215] on link "People" at bounding box center [57, 216] width 114 height 19
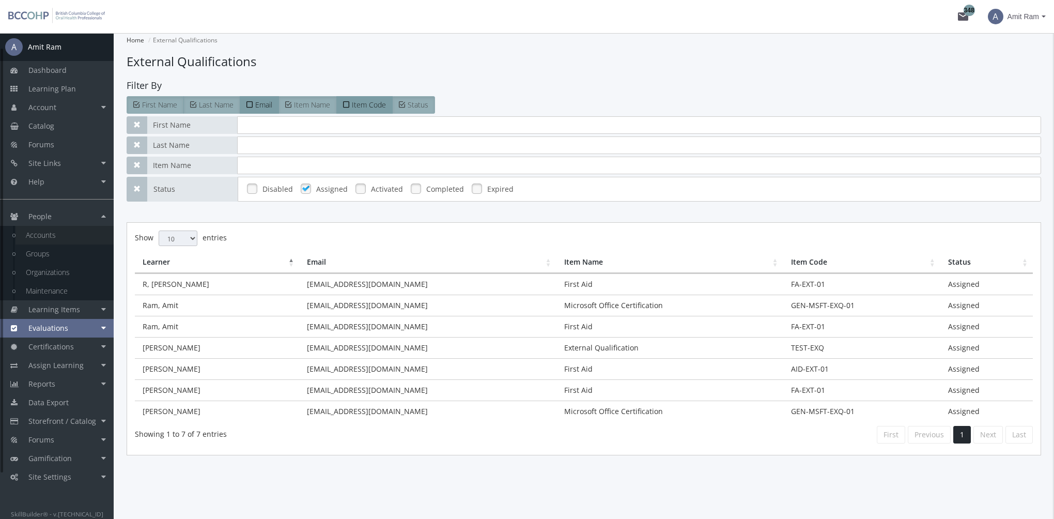
click at [57, 232] on link "Accounts" at bounding box center [65, 235] width 98 height 19
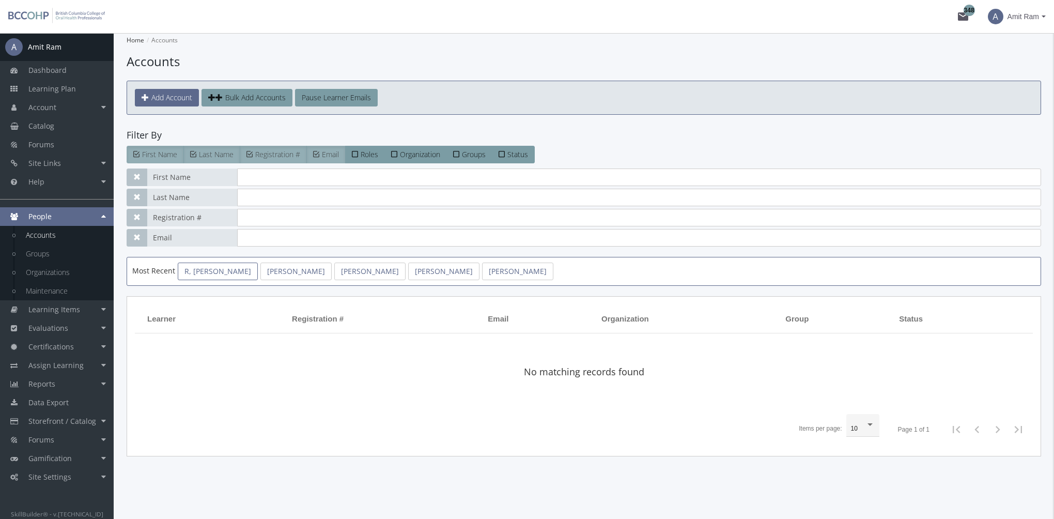
click at [206, 267] on link "R, [PERSON_NAME]" at bounding box center [218, 272] width 80 height 18
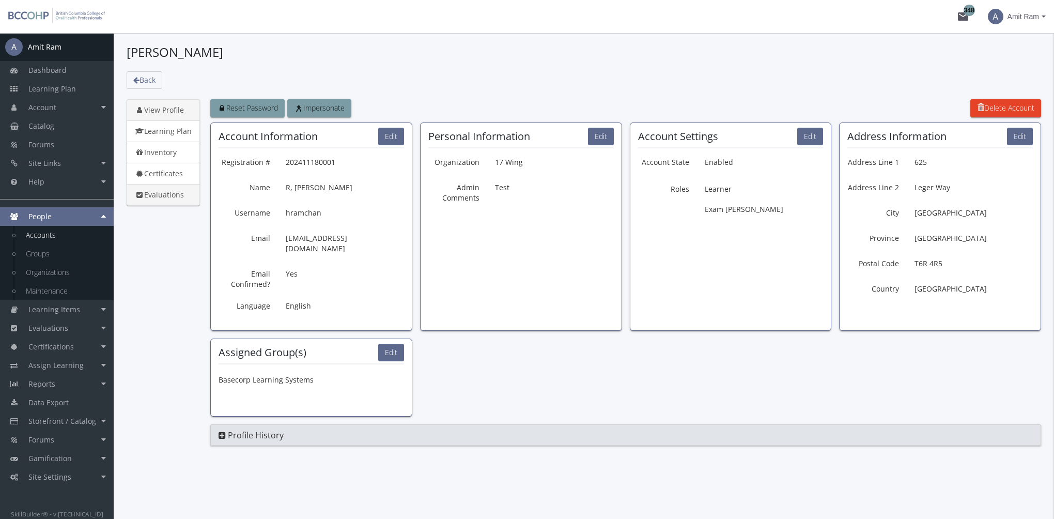
click at [167, 192] on link "Evaluations" at bounding box center [163, 195] width 73 height 22
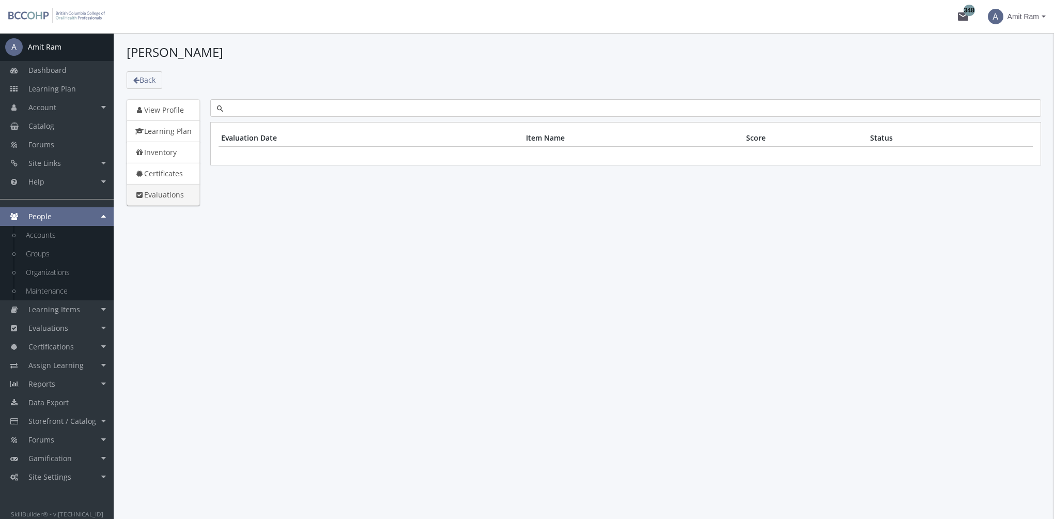
click at [167, 192] on link "Evaluations" at bounding box center [163, 195] width 73 height 22
